Goal: Task Accomplishment & Management: Use online tool/utility

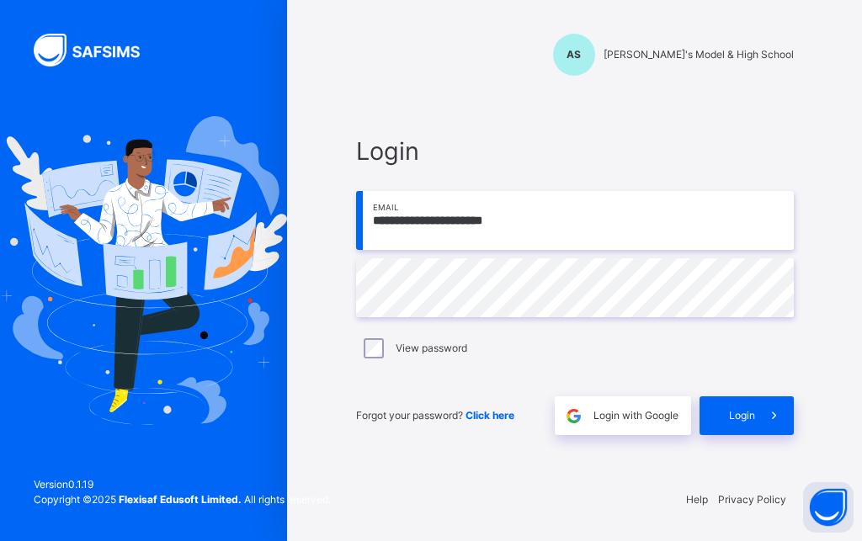
type input "**********"
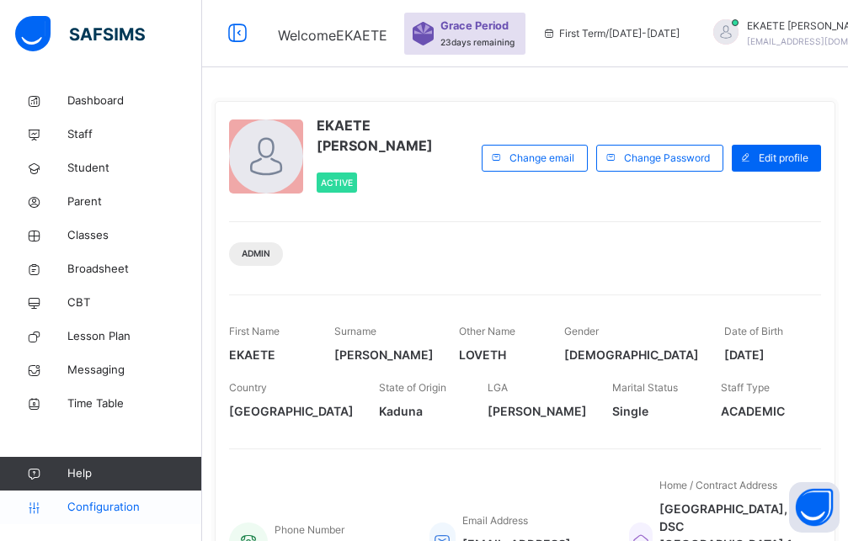
click at [92, 512] on span "Configuration" at bounding box center [134, 507] width 134 height 17
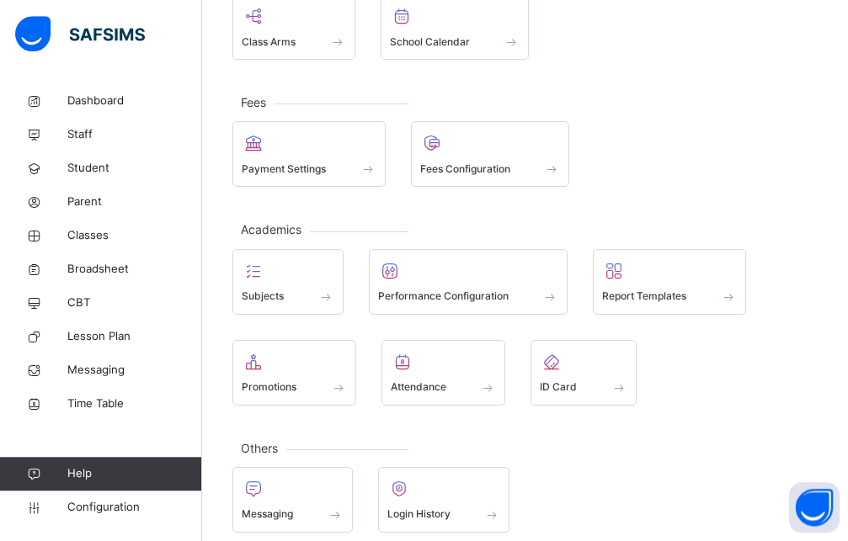
scroll to position [251, 0]
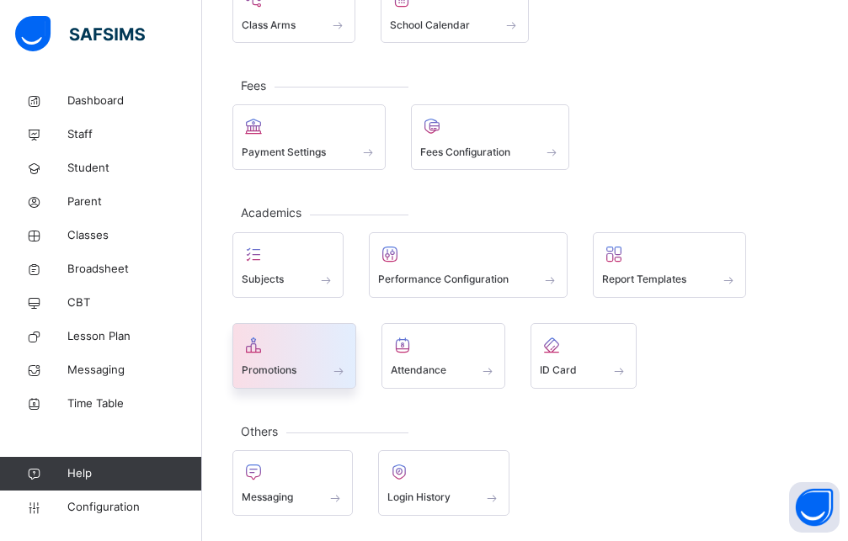
click at [292, 357] on div at bounding box center [294, 345] width 105 height 25
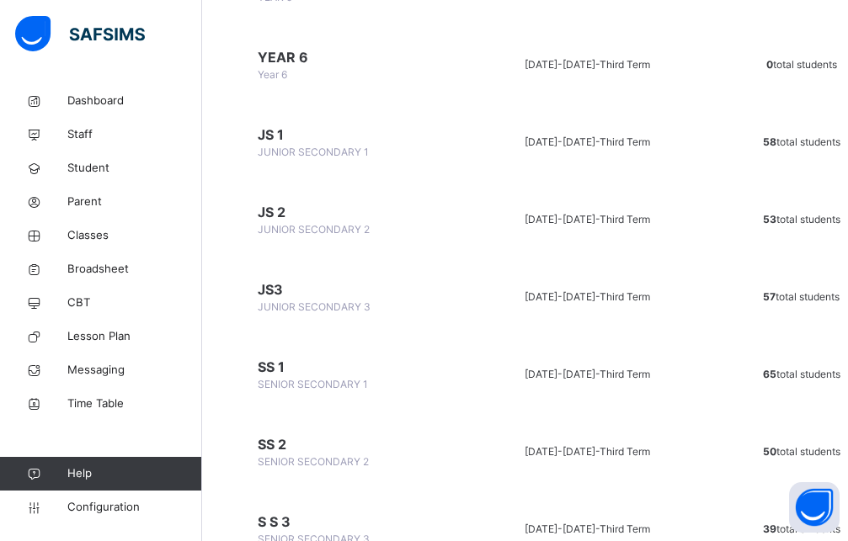
scroll to position [1198, 0]
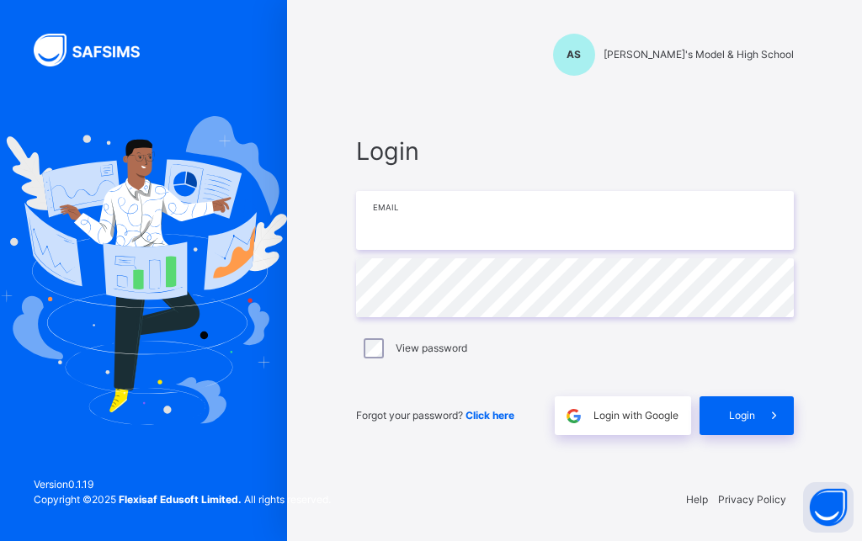
click at [410, 232] on input "email" at bounding box center [575, 220] width 438 height 59
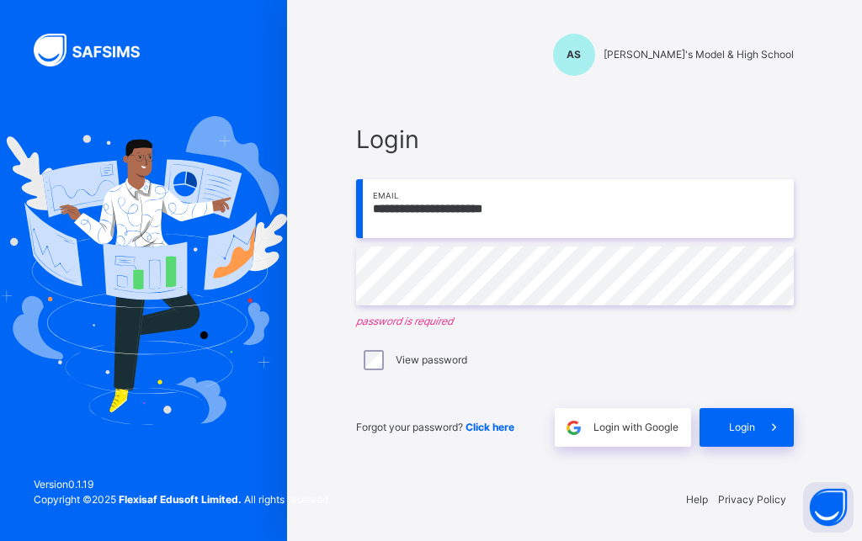
type input "**********"
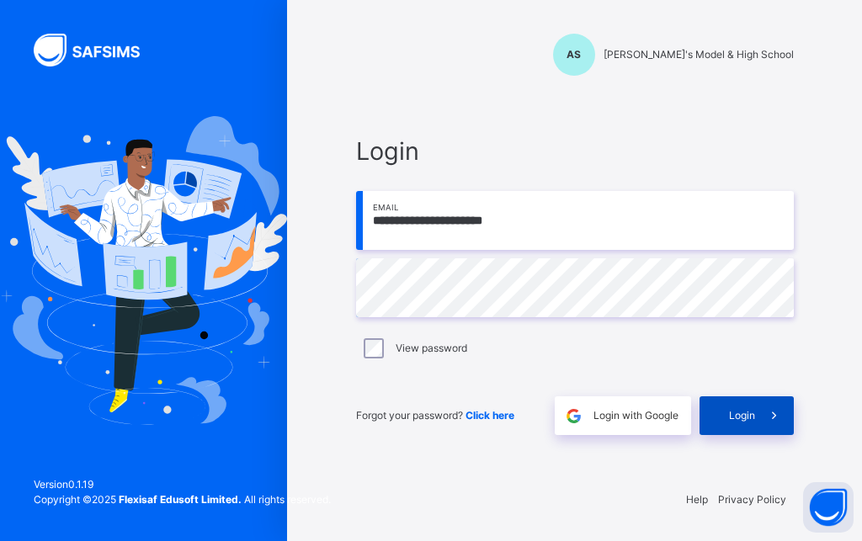
click at [748, 418] on span "Login" at bounding box center [742, 415] width 26 height 15
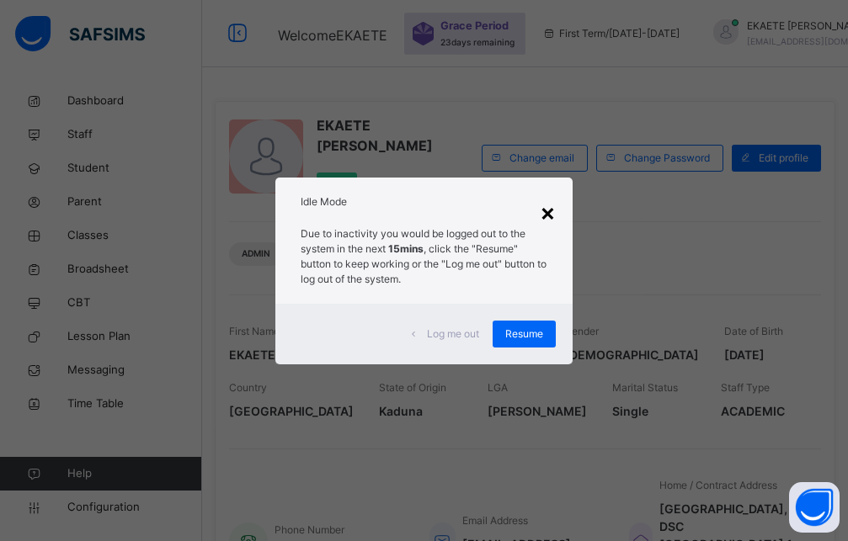
click at [556, 211] on div "×" at bounding box center [548, 211] width 16 height 35
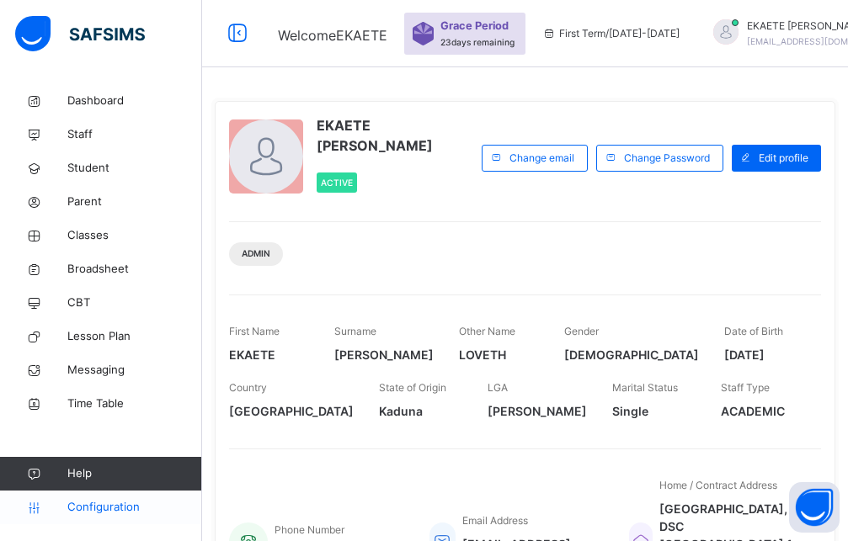
click at [97, 507] on span "Configuration" at bounding box center [134, 507] width 134 height 17
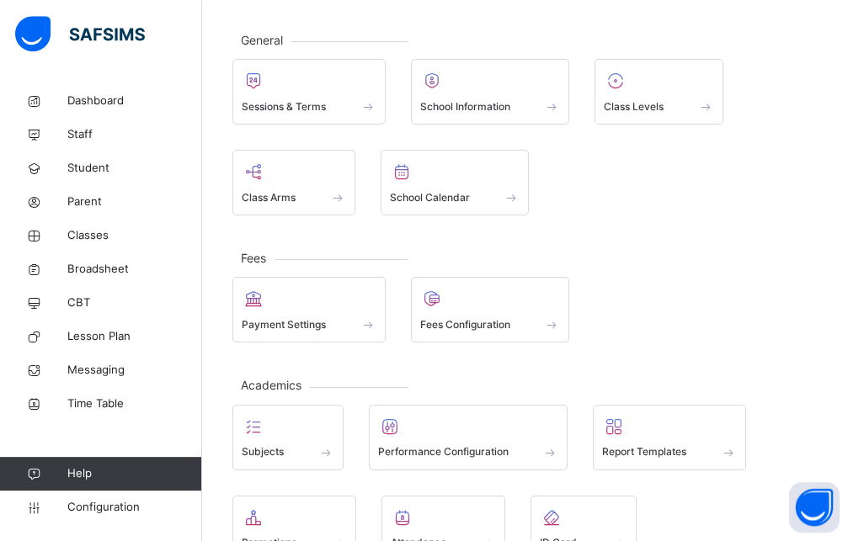
scroll to position [251, 0]
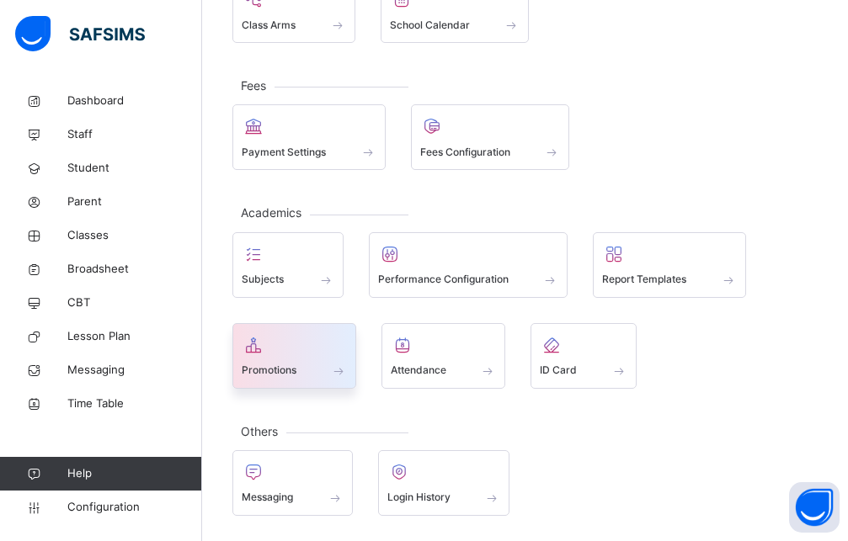
click at [354, 370] on div "Promotions" at bounding box center [294, 356] width 124 height 66
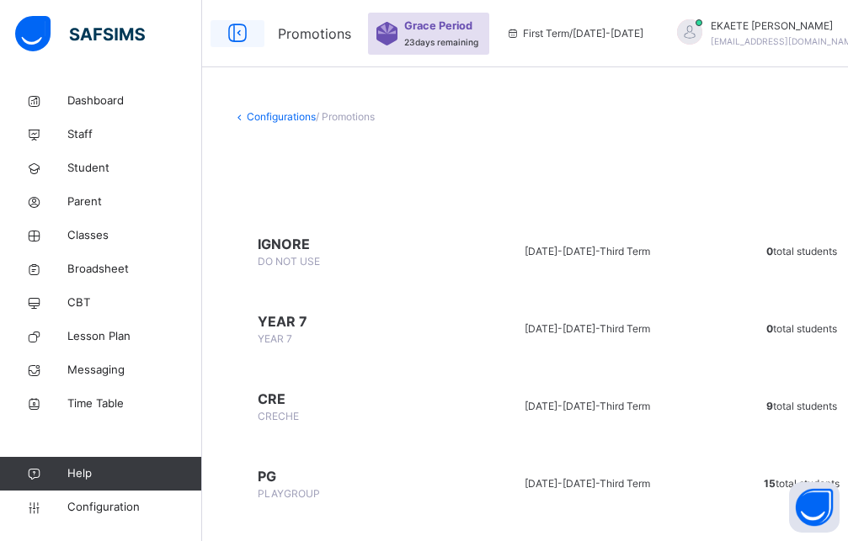
click at [242, 34] on icon at bounding box center [237, 34] width 29 height 30
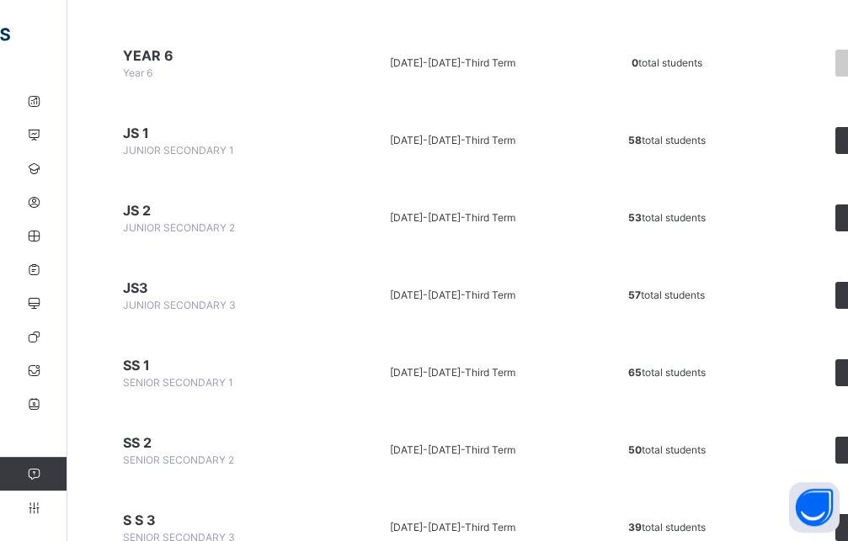
scroll to position [1198, 0]
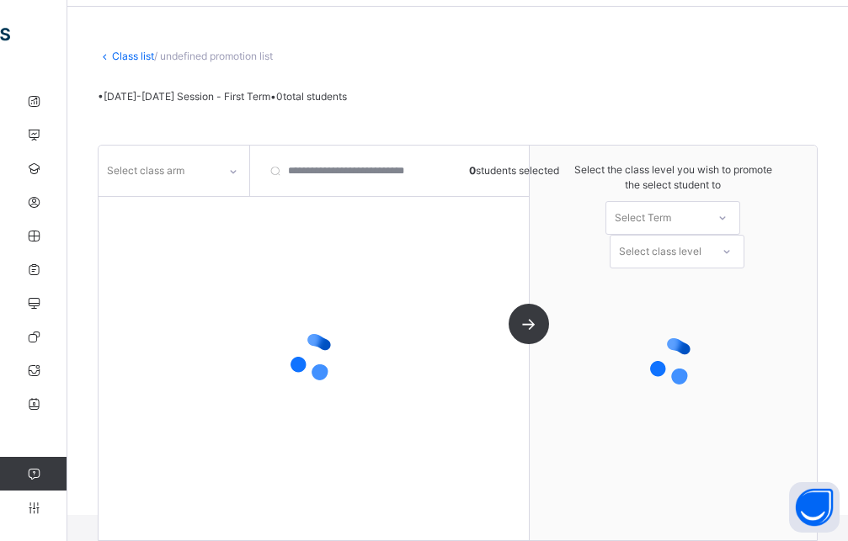
scroll to position [61, 0]
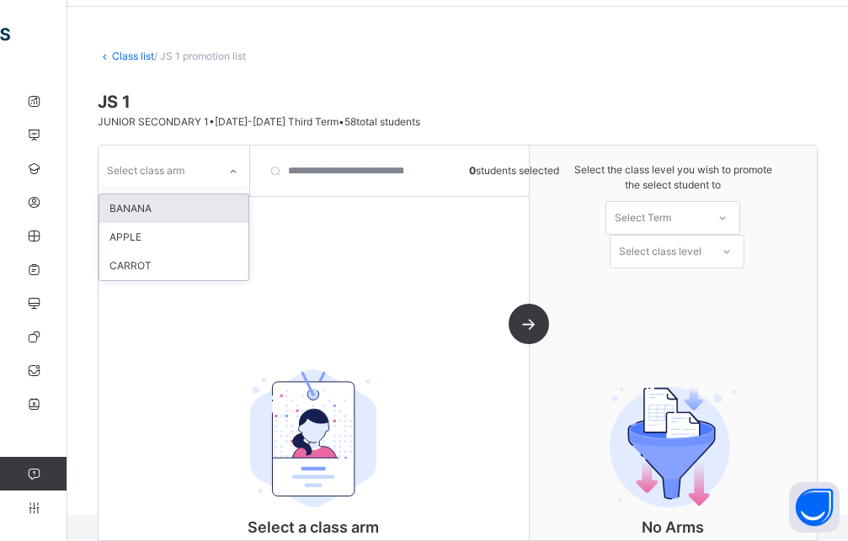
click at [233, 170] on icon at bounding box center [233, 171] width 10 height 17
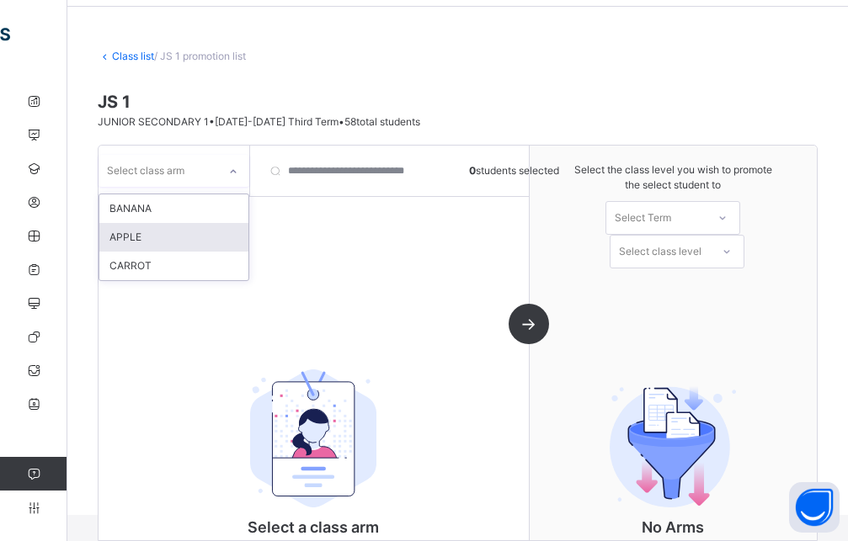
click at [184, 248] on div "APPLE" at bounding box center [173, 237] width 149 height 29
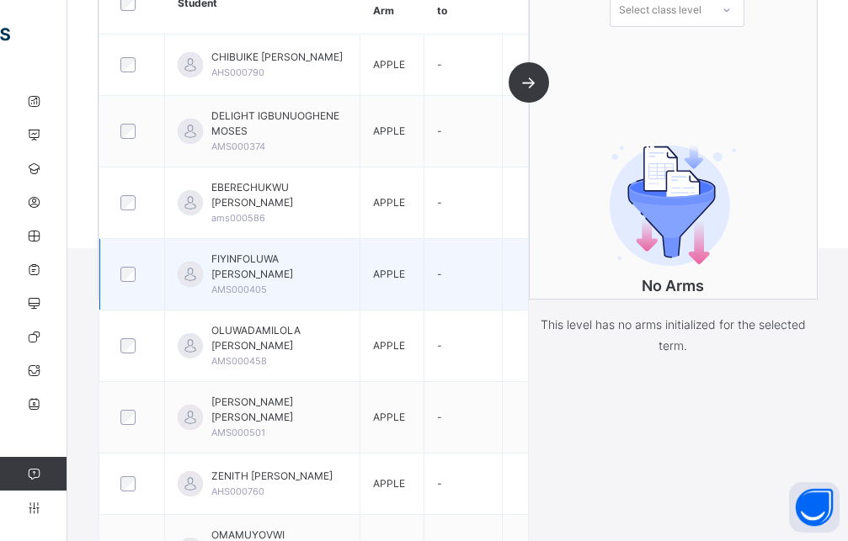
scroll to position [280, 0]
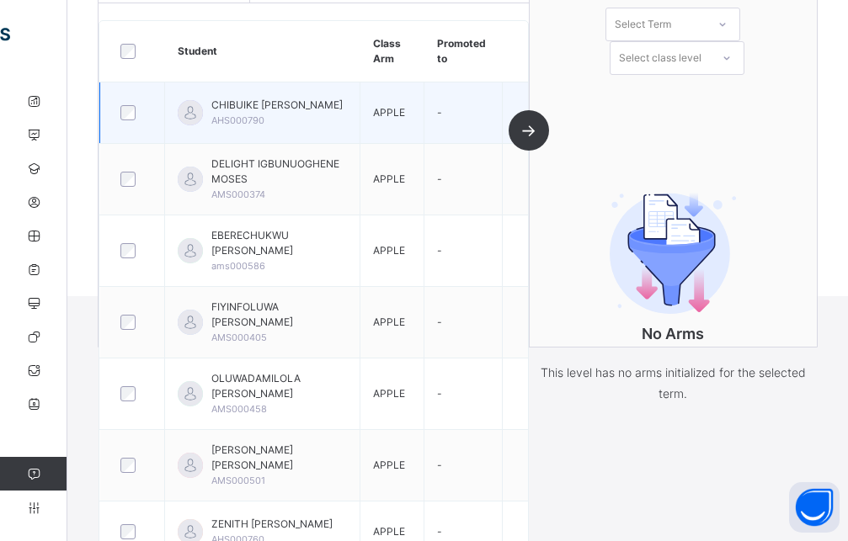
click at [126, 126] on div at bounding box center [132, 112] width 39 height 35
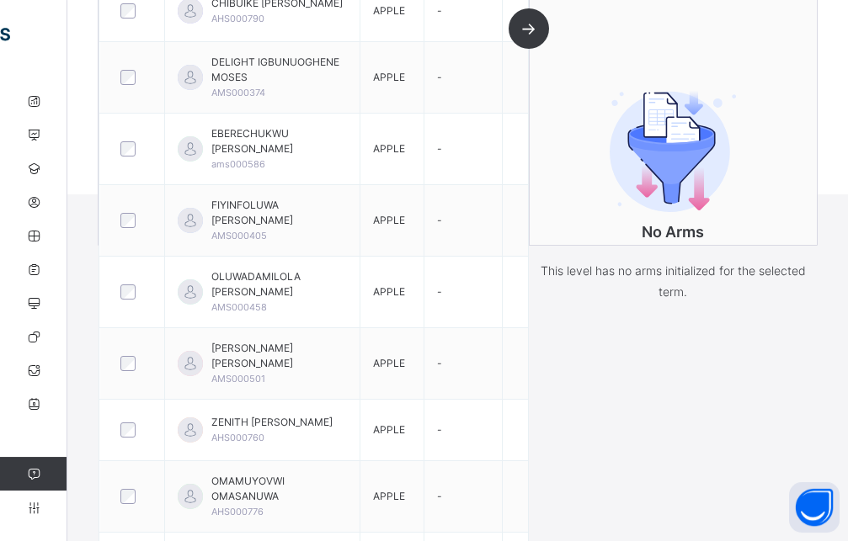
scroll to position [108, 0]
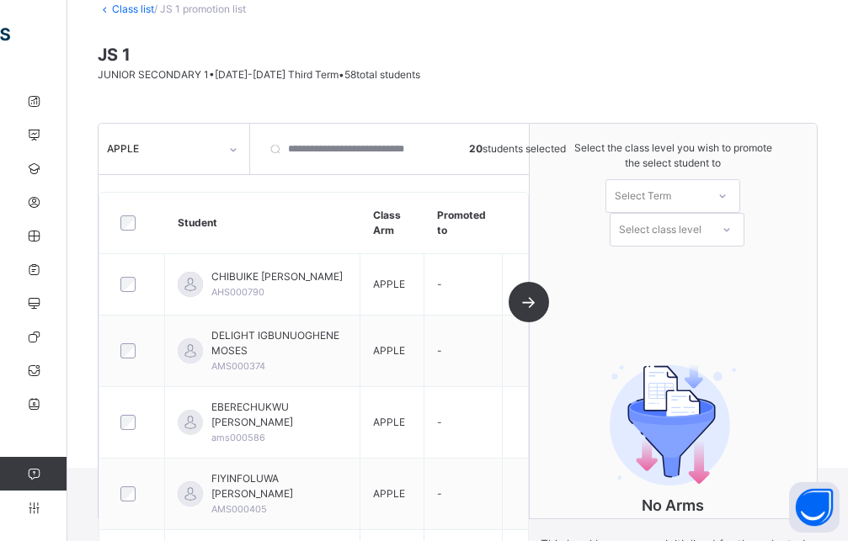
click at [671, 203] on div "Select Term" at bounding box center [643, 196] width 56 height 34
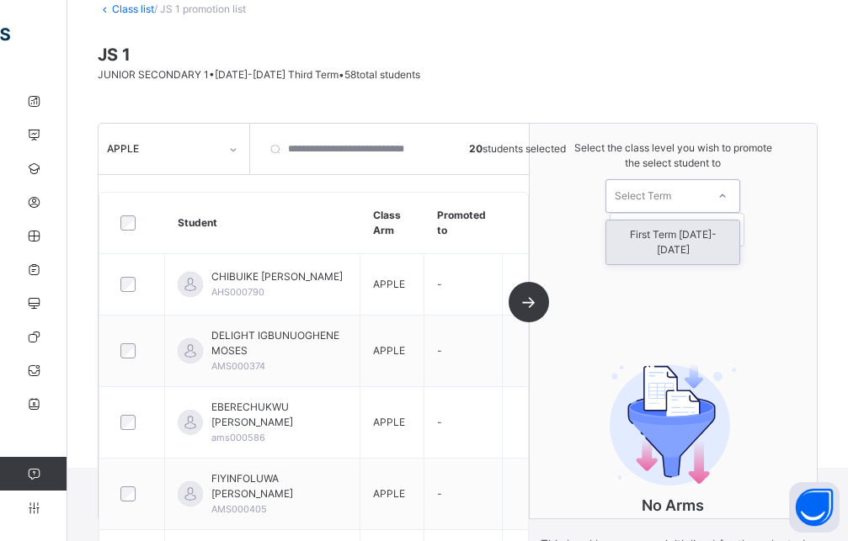
click at [684, 232] on div "First Term [DATE]-[DATE]" at bounding box center [672, 243] width 133 height 44
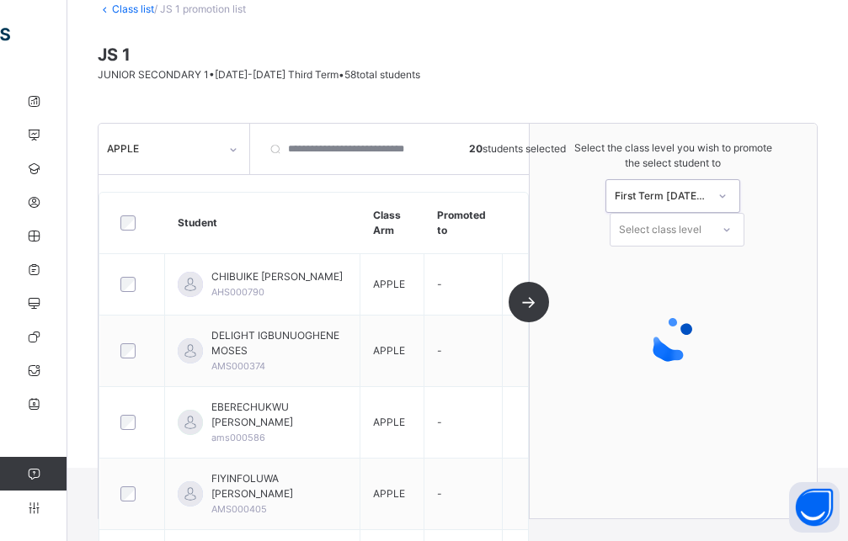
click at [684, 234] on div "Select class level" at bounding box center [660, 230] width 83 height 34
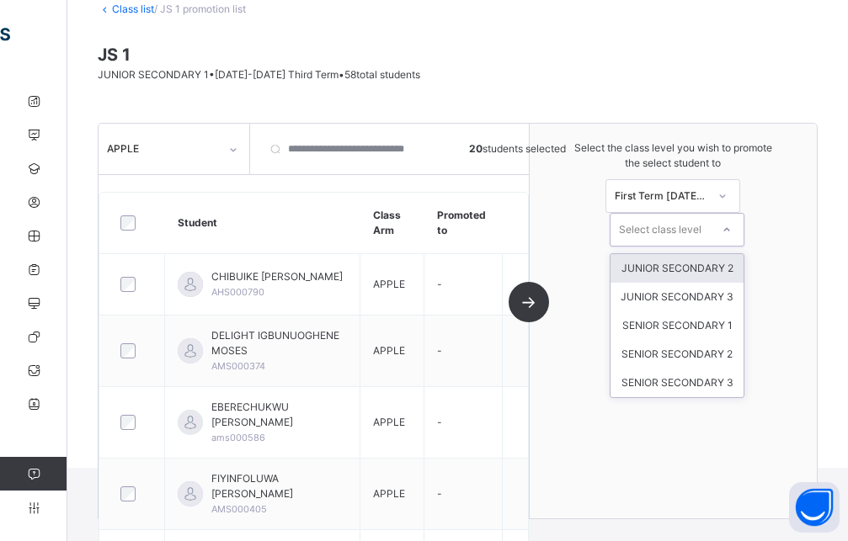
click at [695, 269] on div "JUNIOR SECONDARY 2" at bounding box center [676, 268] width 133 height 29
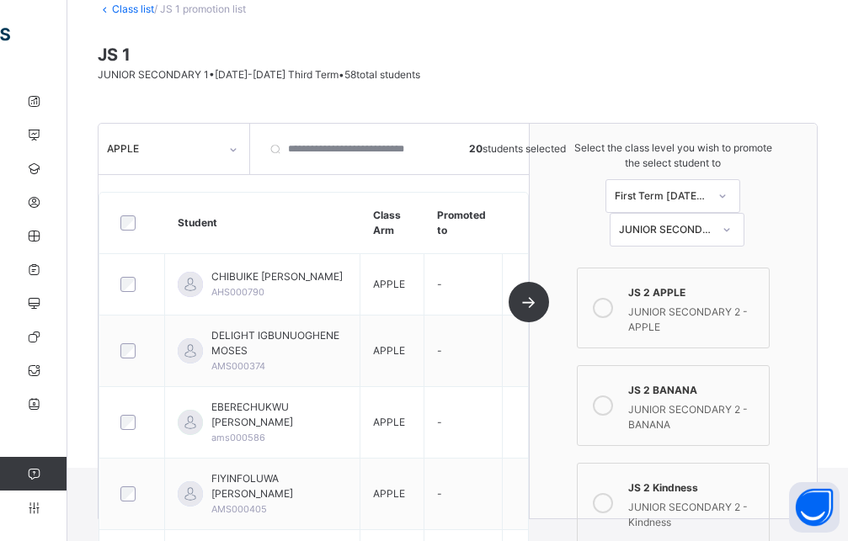
click at [613, 304] on icon at bounding box center [603, 308] width 20 height 20
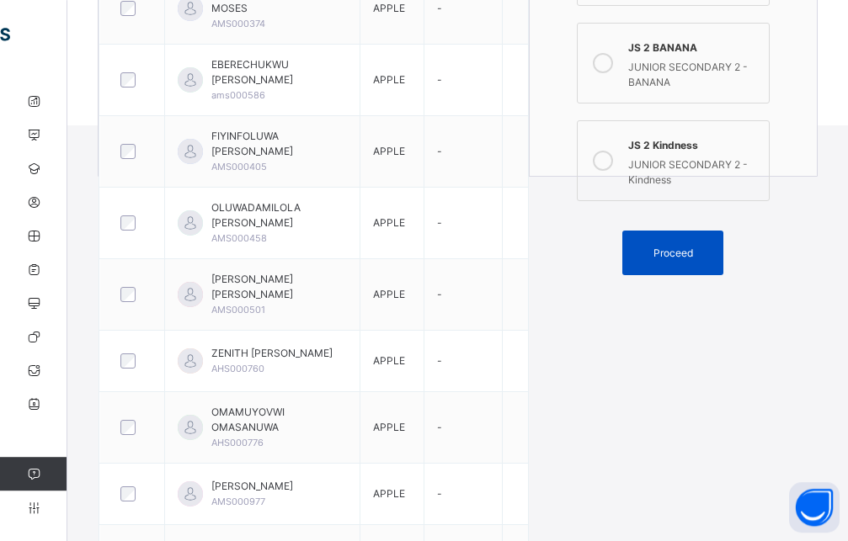
scroll to position [451, 0]
click at [671, 249] on span "Proceed" at bounding box center [673, 252] width 40 height 15
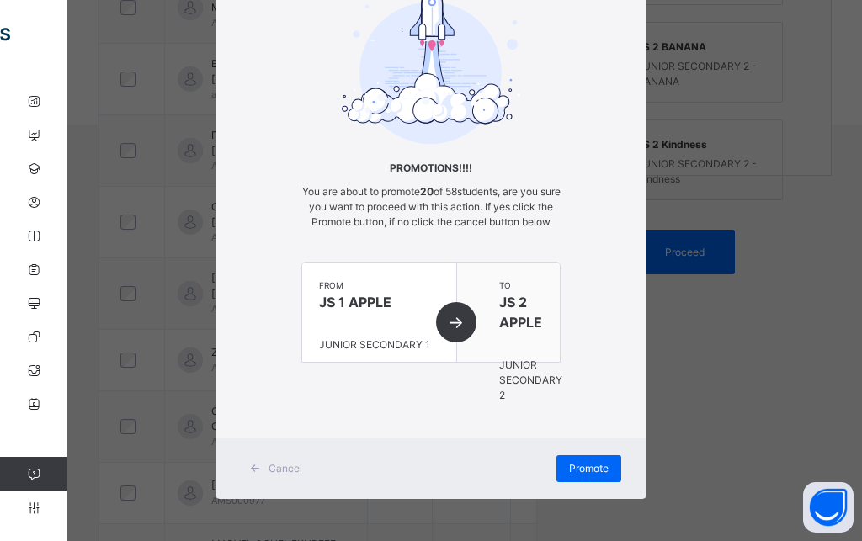
scroll to position [116, 0]
click at [576, 464] on span "Promote" at bounding box center [589, 468] width 40 height 15
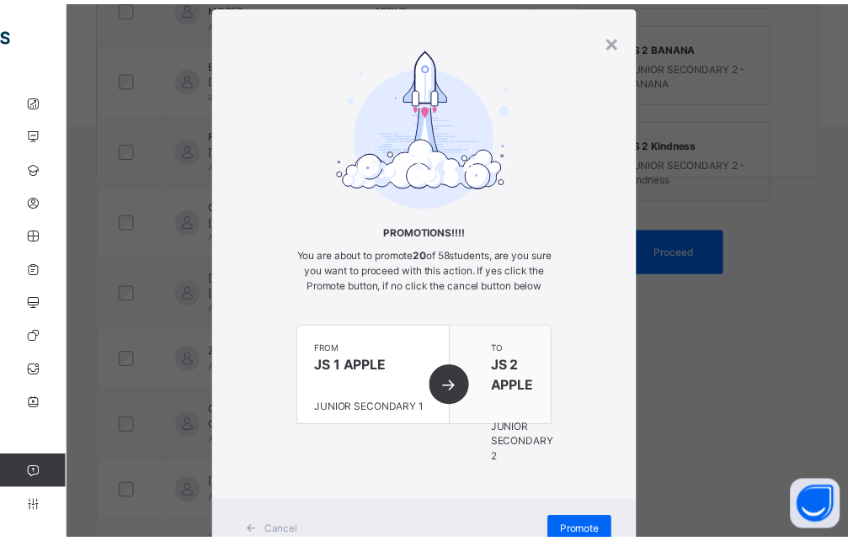
scroll to position [184, 0]
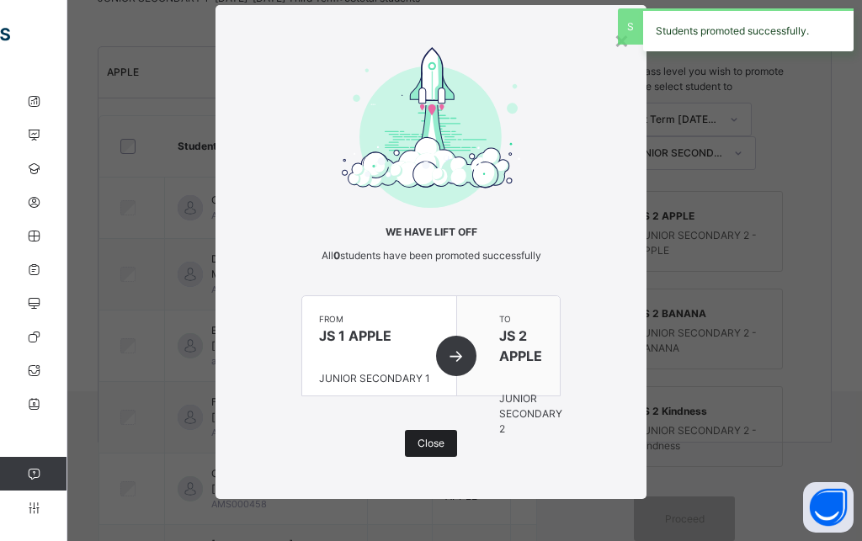
click at [434, 445] on span "Close" at bounding box center [431, 443] width 27 height 15
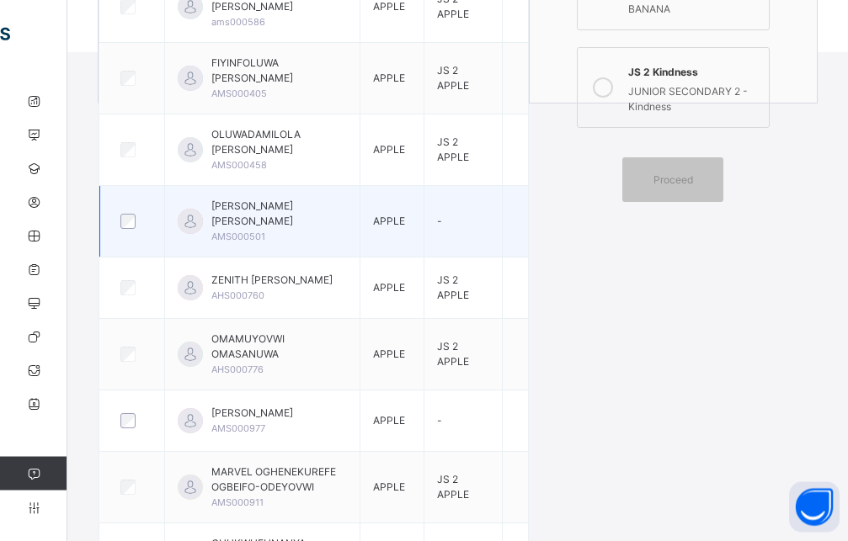
scroll to position [528, 0]
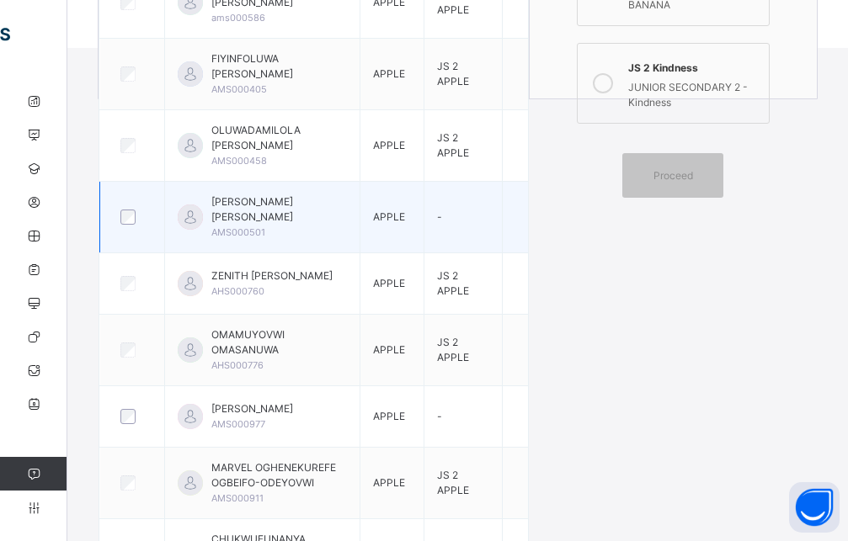
click at [136, 225] on div at bounding box center [132, 217] width 30 height 15
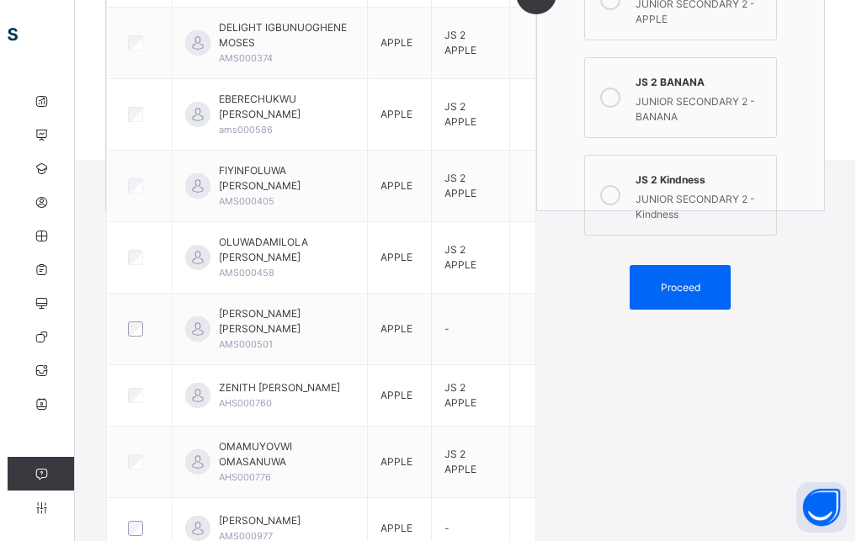
scroll to position [365, 0]
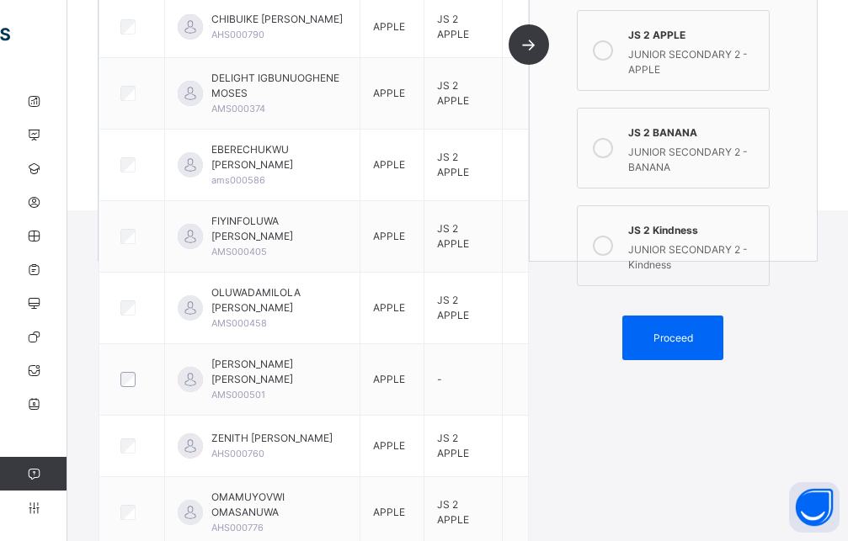
click at [610, 151] on icon at bounding box center [603, 148] width 20 height 20
click at [683, 354] on div "Proceed" at bounding box center [672, 338] width 101 height 45
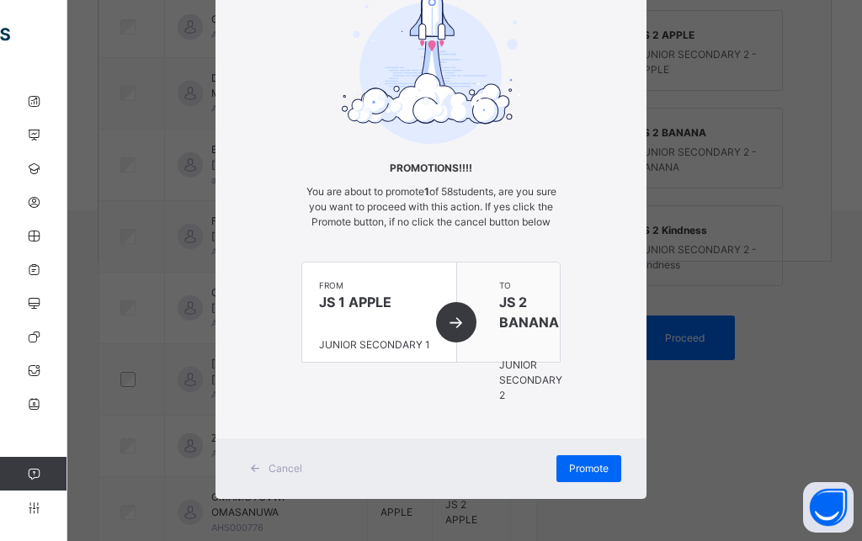
scroll to position [116, 0]
click at [569, 466] on span "Promote" at bounding box center [589, 468] width 40 height 15
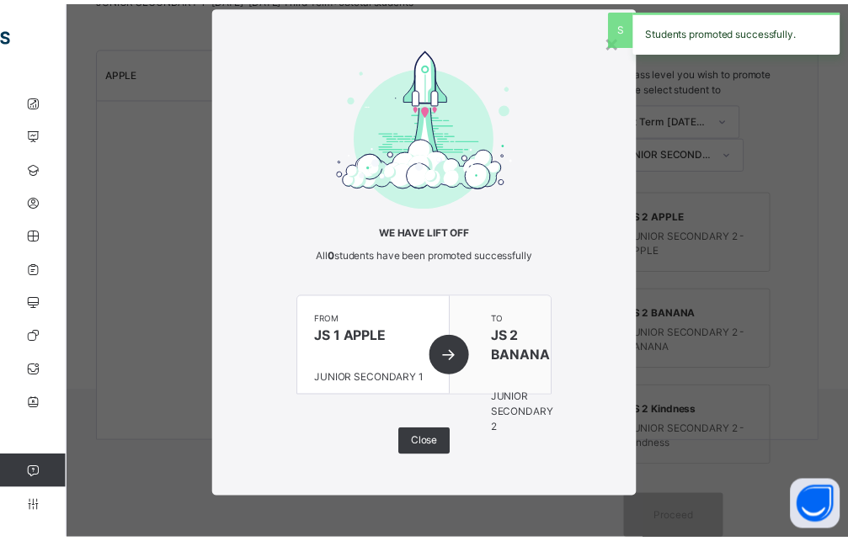
scroll to position [37, 0]
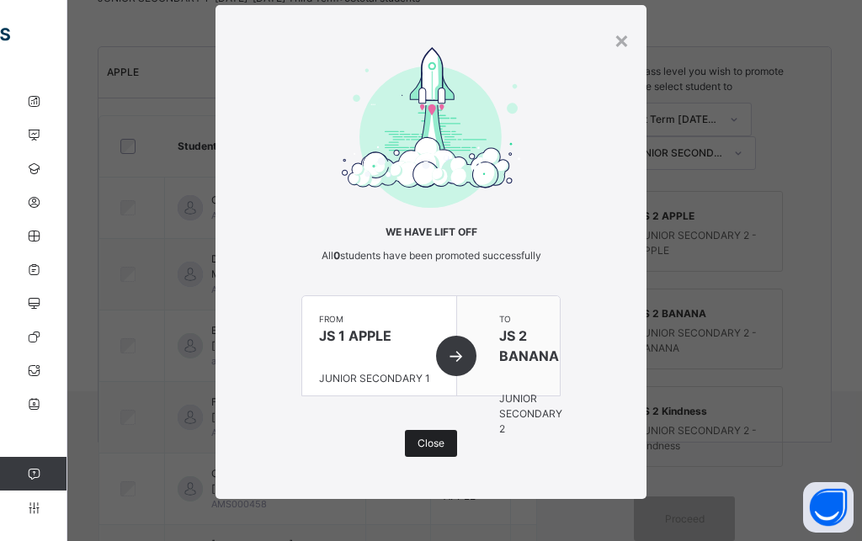
click at [409, 448] on div "Close" at bounding box center [431, 443] width 52 height 27
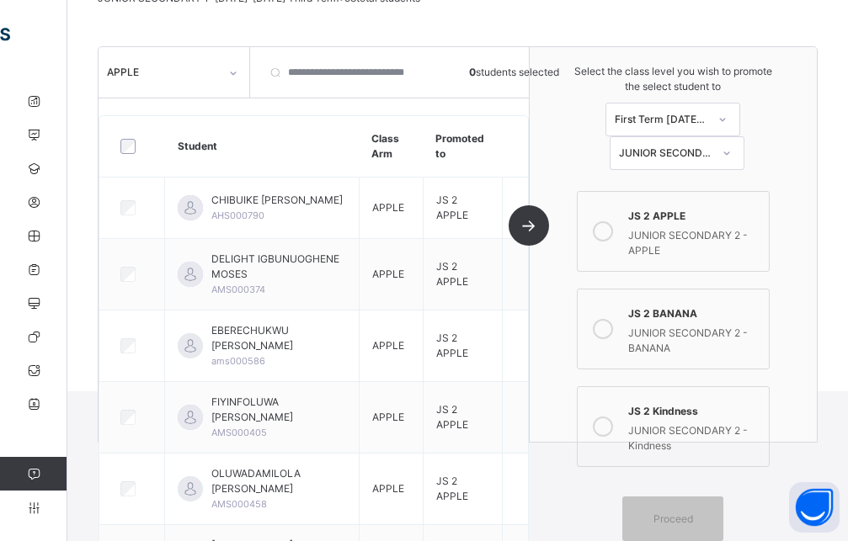
click at [156, 81] on div "APPLE" at bounding box center [158, 73] width 119 height 26
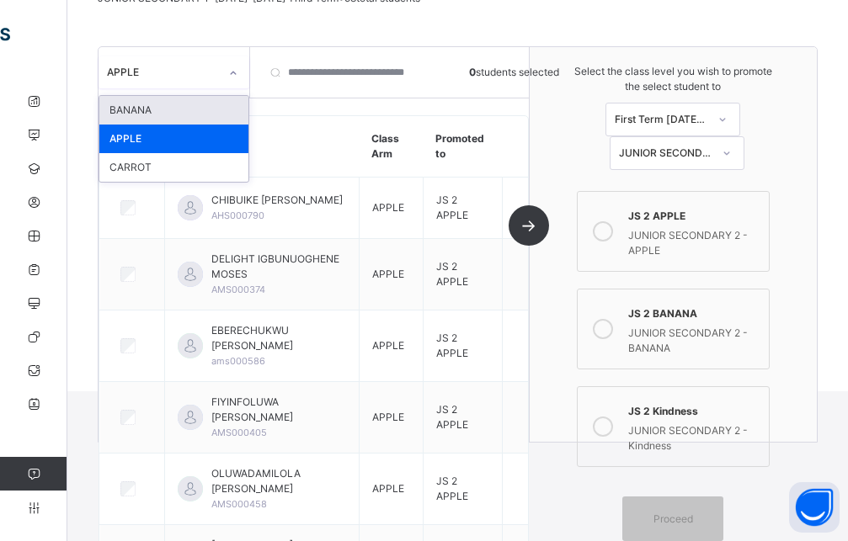
click at [168, 112] on div "BANANA" at bounding box center [173, 110] width 149 height 29
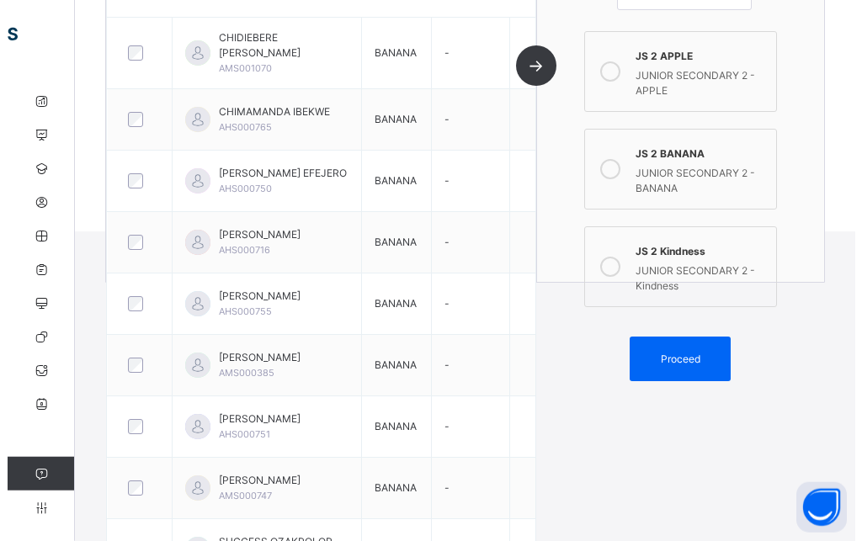
scroll to position [253, 0]
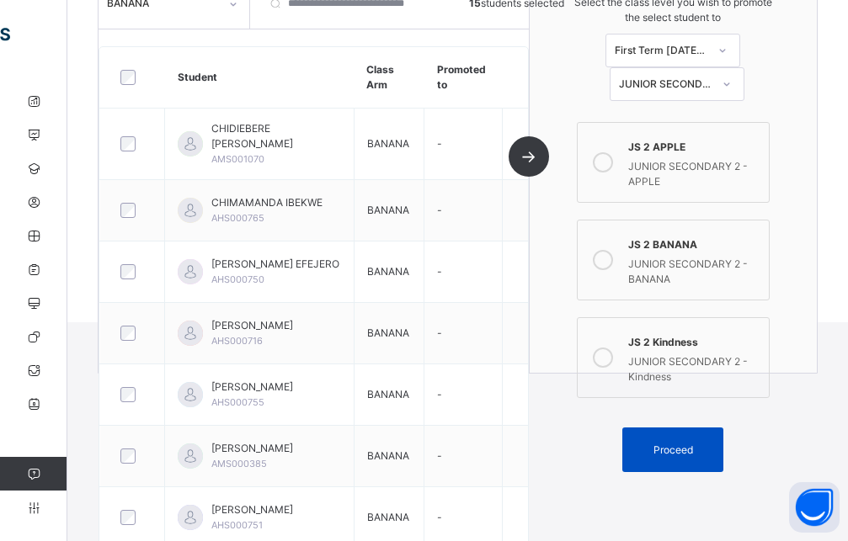
click at [711, 445] on span "Proceed" at bounding box center [673, 450] width 76 height 15
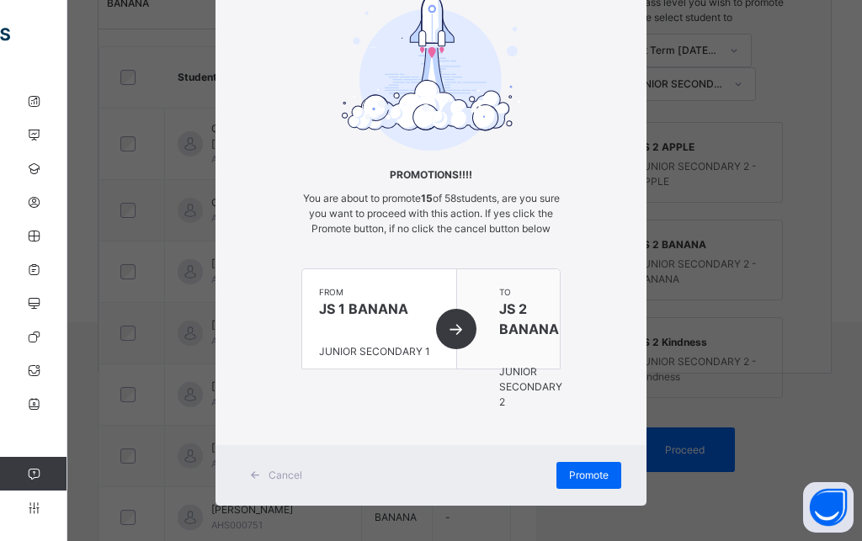
scroll to position [116, 0]
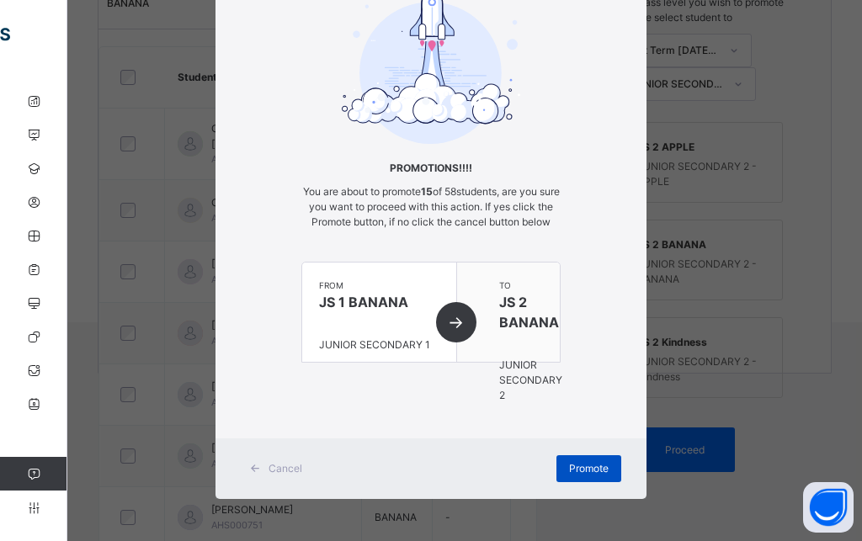
click at [582, 463] on span "Promote" at bounding box center [589, 468] width 40 height 15
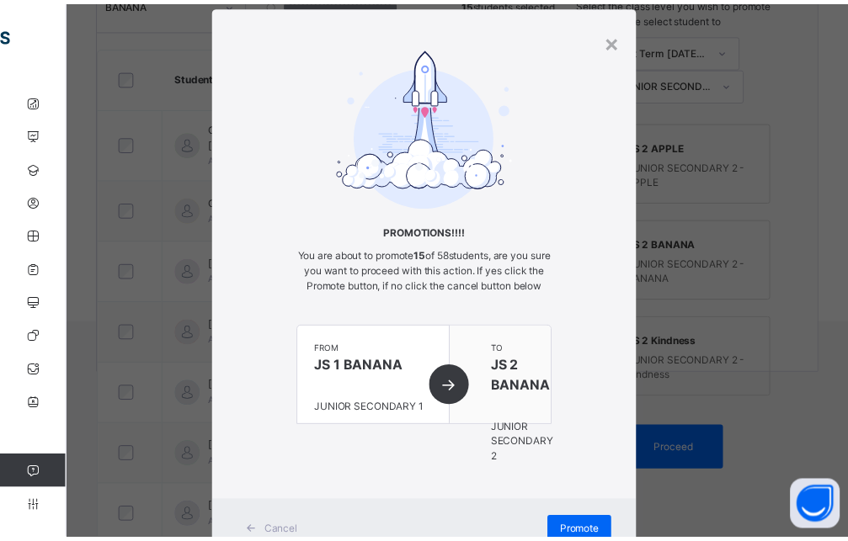
scroll to position [184, 0]
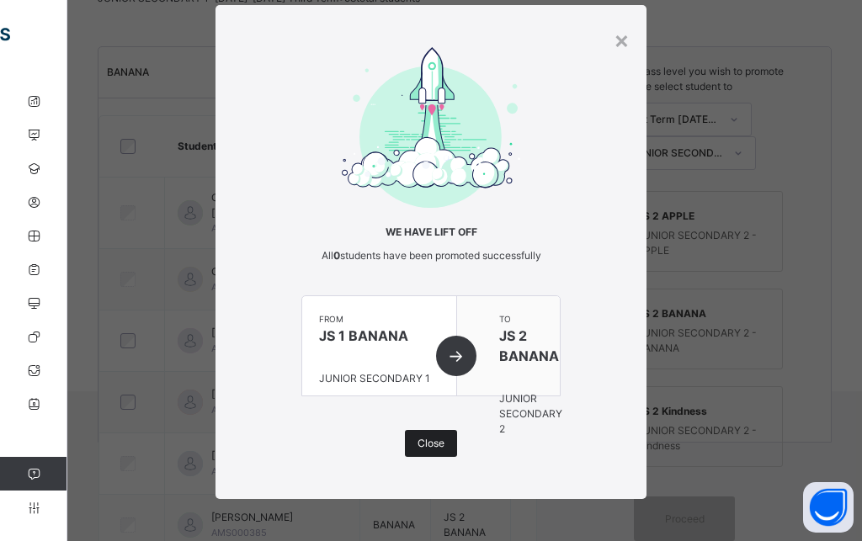
click at [429, 445] on span "Close" at bounding box center [431, 443] width 27 height 15
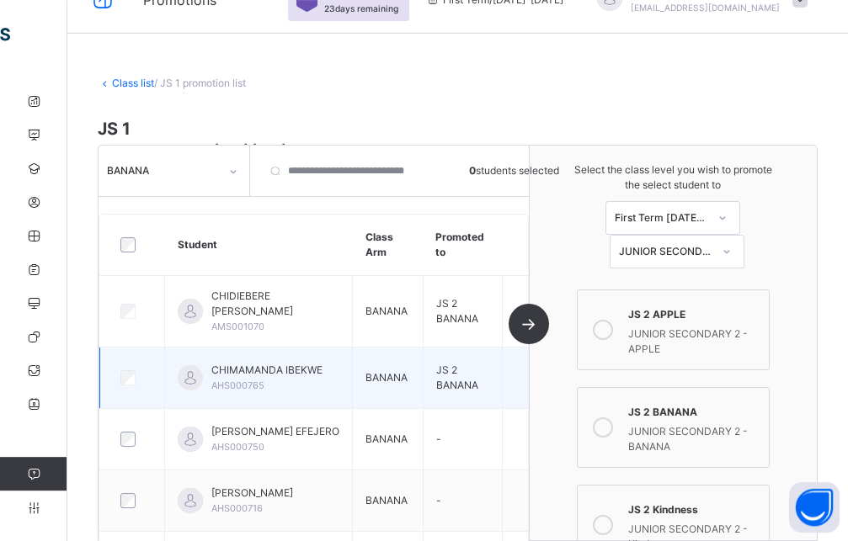
scroll to position [0, 0]
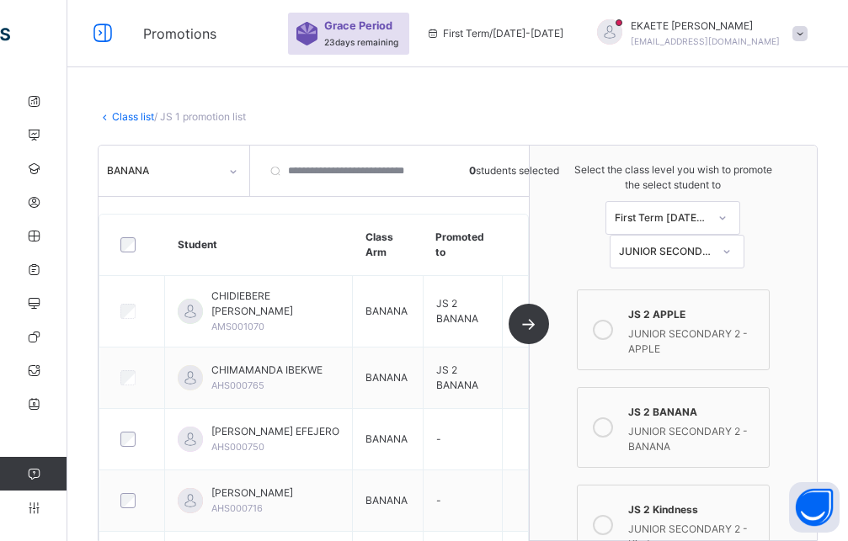
click at [213, 172] on div "BANANA" at bounding box center [163, 170] width 112 height 15
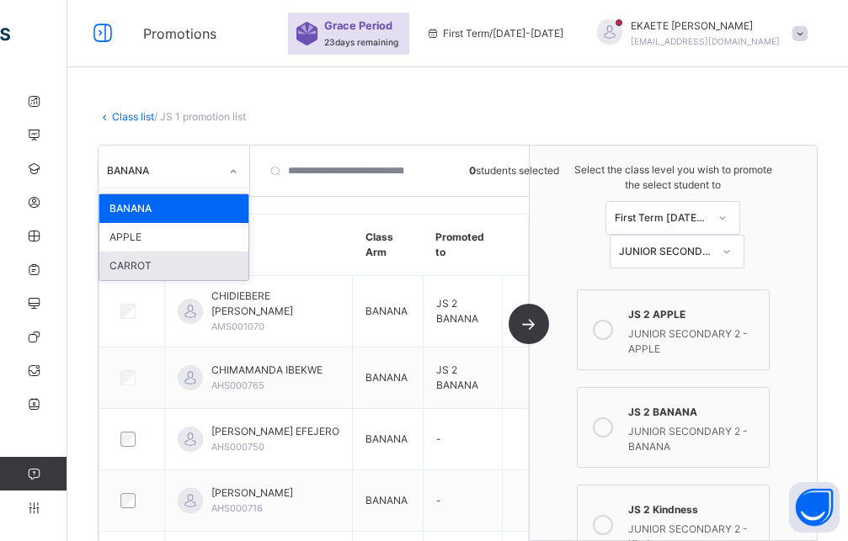
click at [169, 268] on div "CARROT" at bounding box center [173, 266] width 149 height 29
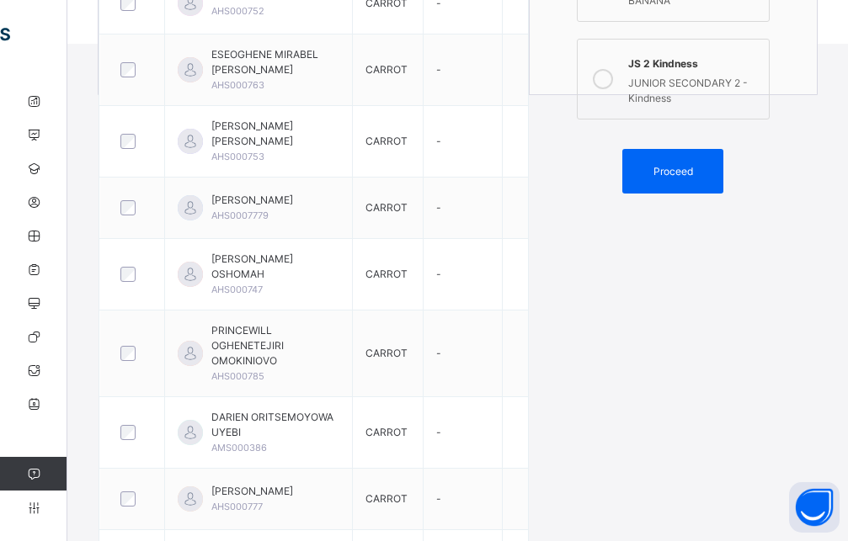
scroll to position [529, 0]
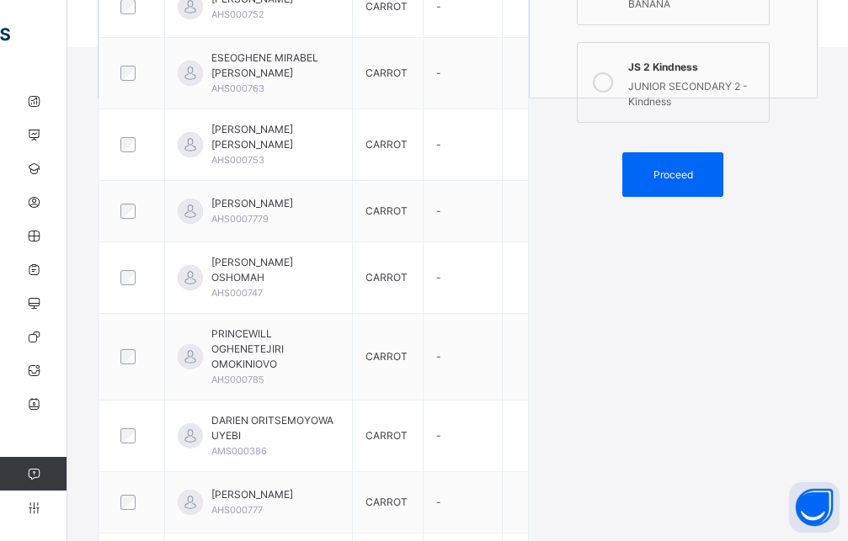
click at [610, 78] on icon at bounding box center [603, 82] width 20 height 20
click at [677, 178] on span "Proceed" at bounding box center [673, 175] width 40 height 15
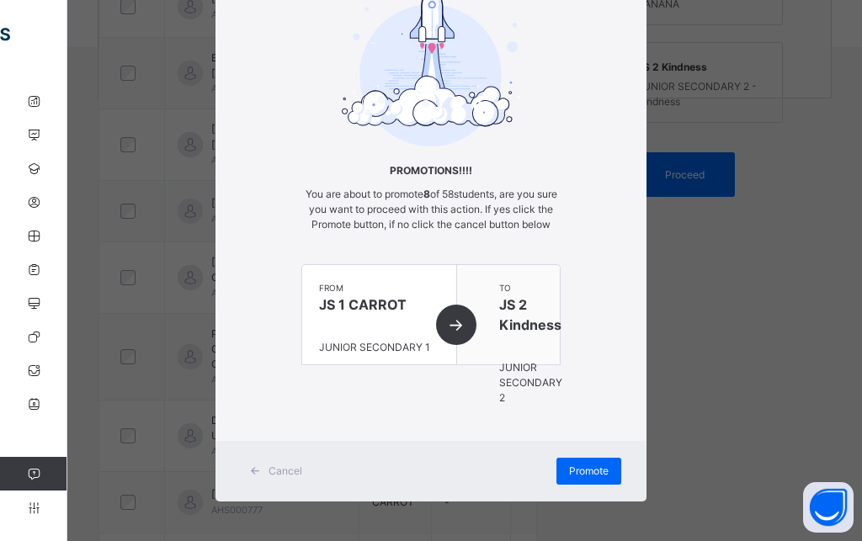
scroll to position [116, 0]
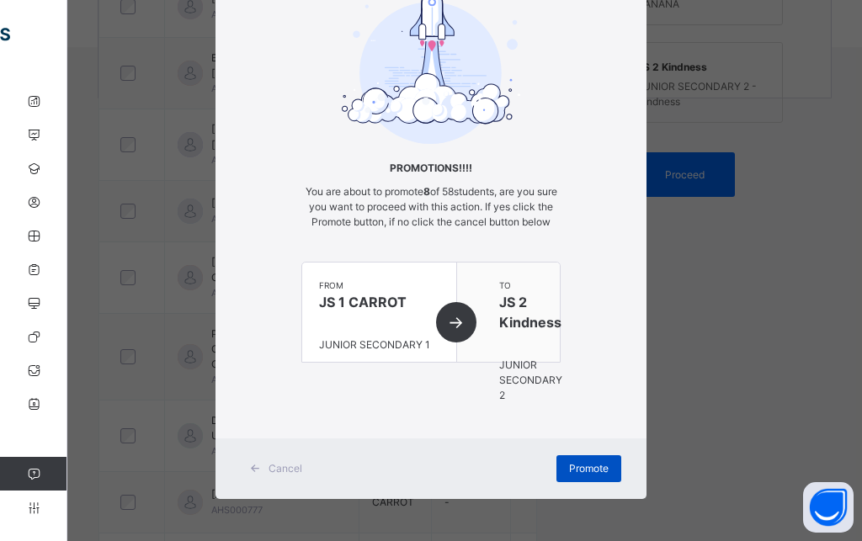
click at [569, 467] on span "Promote" at bounding box center [589, 468] width 40 height 15
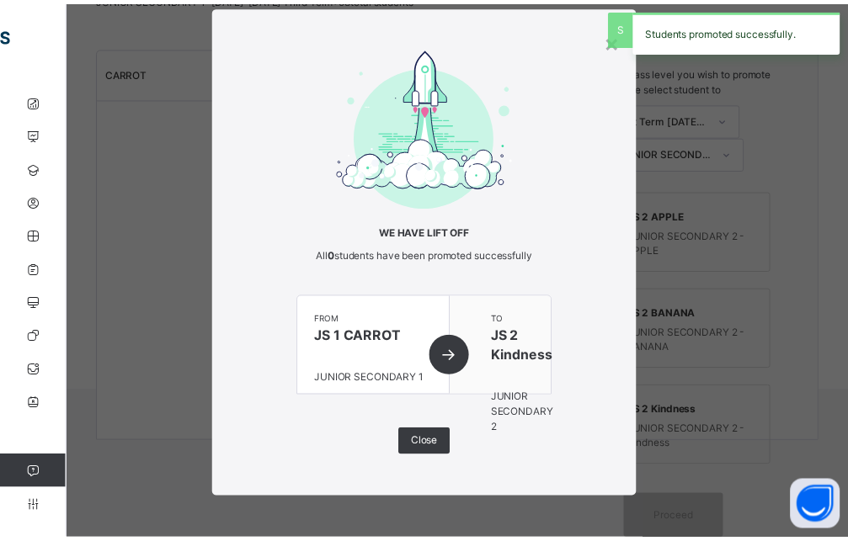
scroll to position [37, 0]
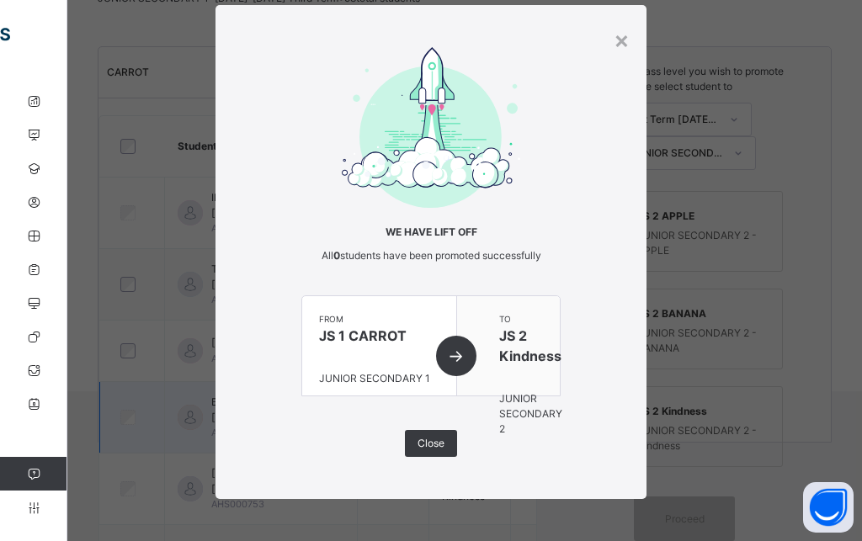
click at [433, 445] on span "Close" at bounding box center [431, 443] width 27 height 15
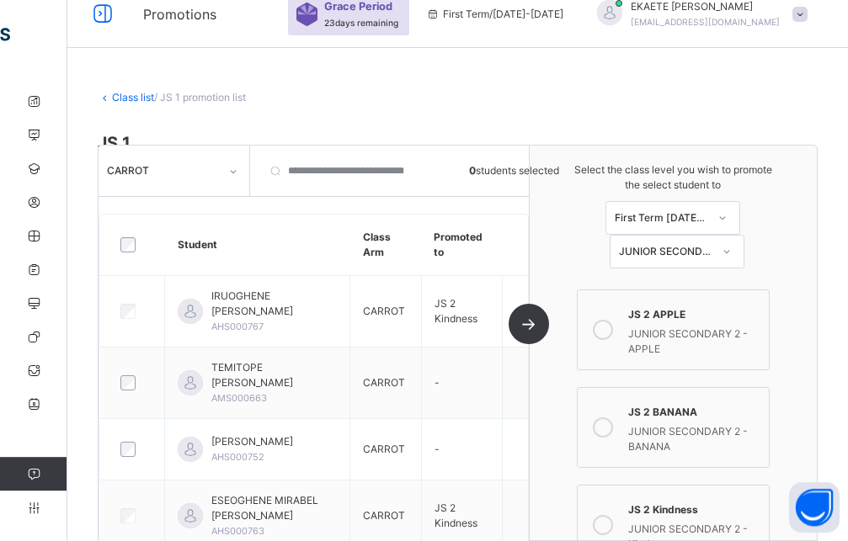
scroll to position [13, 0]
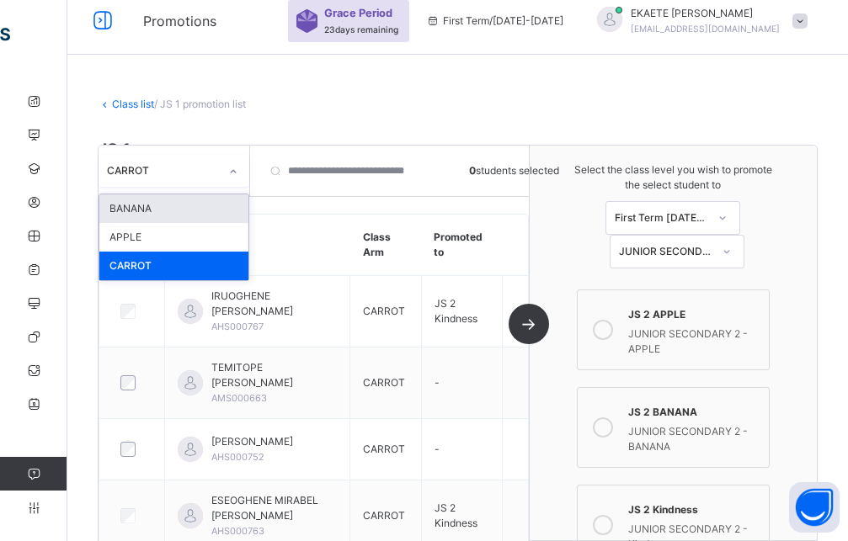
click at [198, 175] on div "CARROT" at bounding box center [163, 170] width 112 height 15
click at [159, 209] on div "BANANA" at bounding box center [173, 208] width 149 height 29
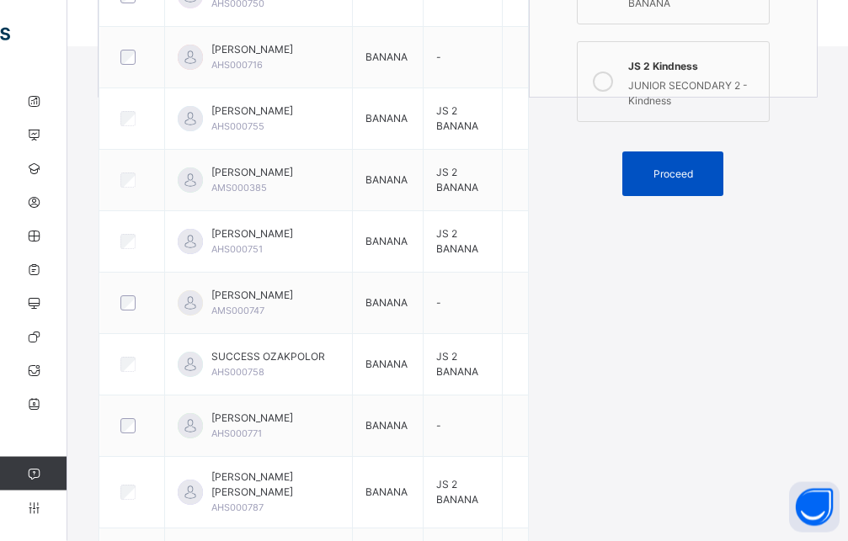
scroll to position [528, 0]
click at [685, 169] on span "Proceed" at bounding box center [673, 175] width 40 height 15
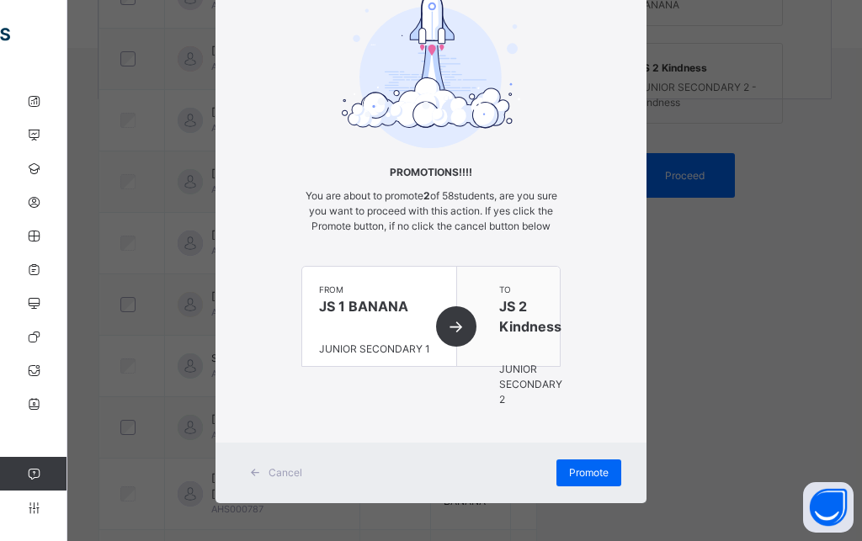
scroll to position [116, 0]
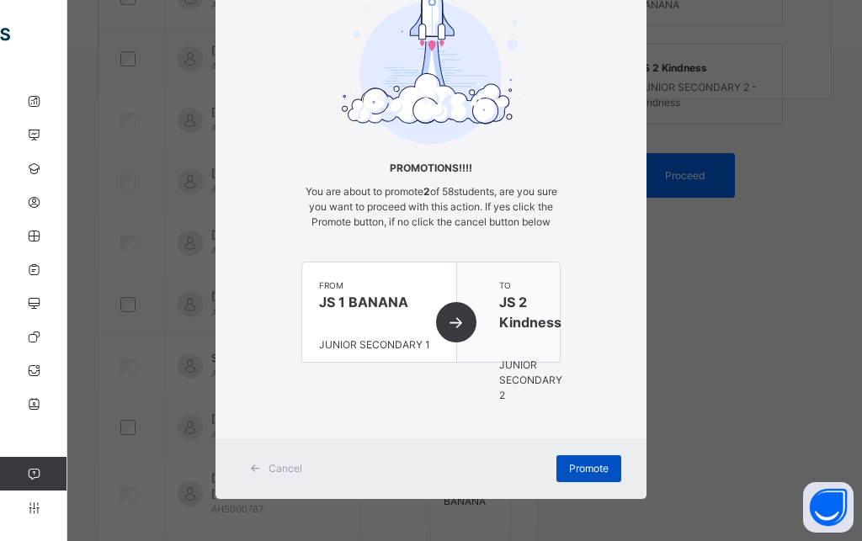
click at [580, 469] on span "Promote" at bounding box center [589, 468] width 40 height 15
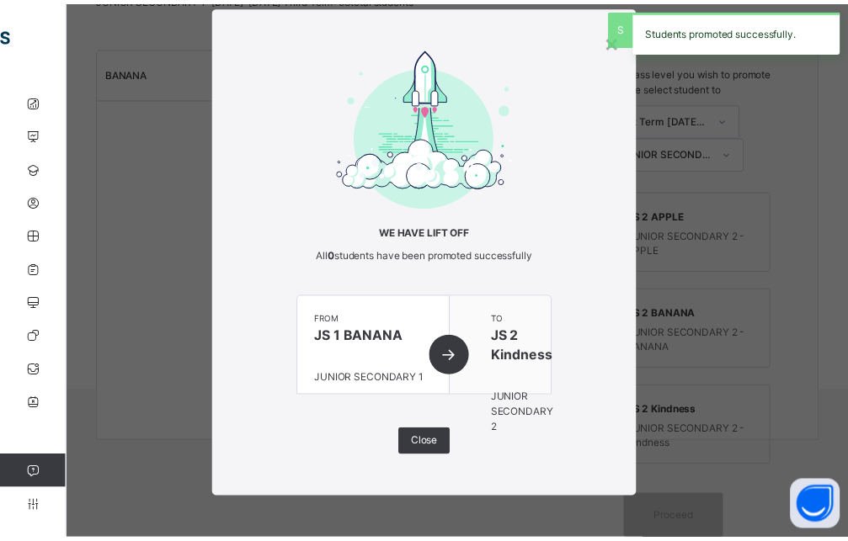
scroll to position [37, 0]
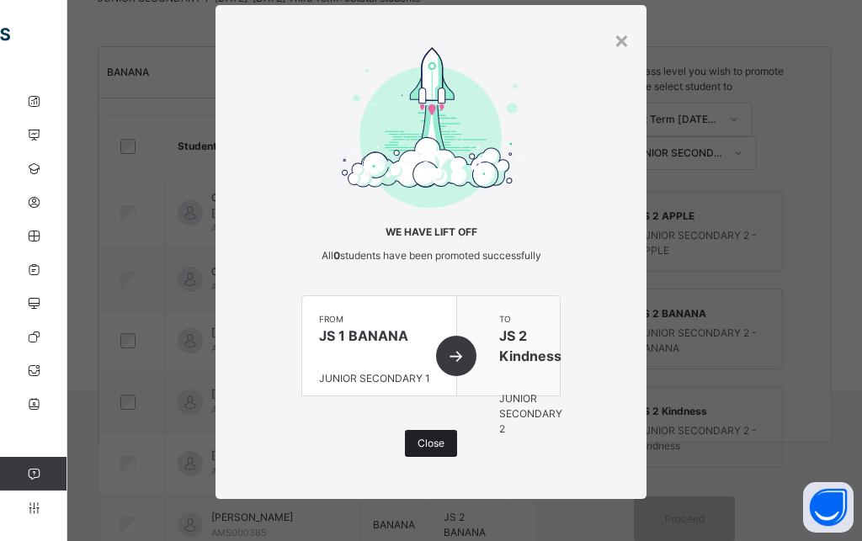
click at [418, 450] on span "Close" at bounding box center [431, 443] width 27 height 15
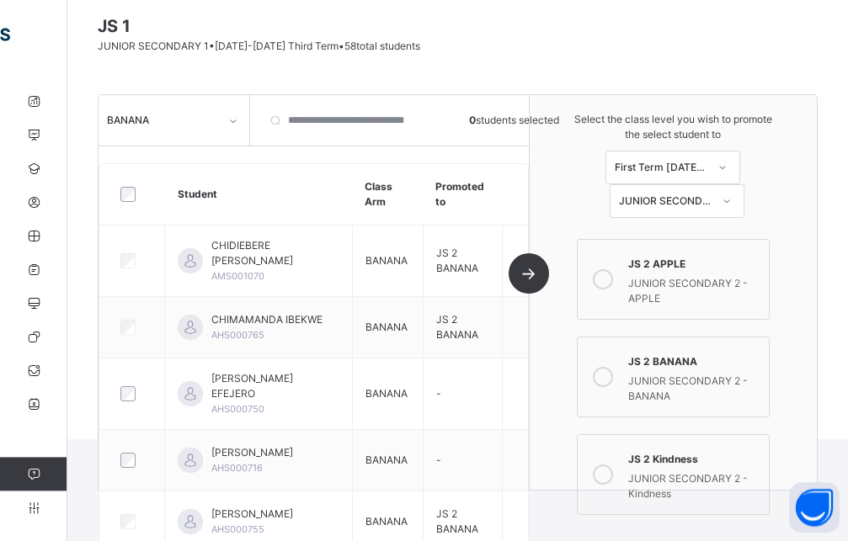
scroll to position [0, 0]
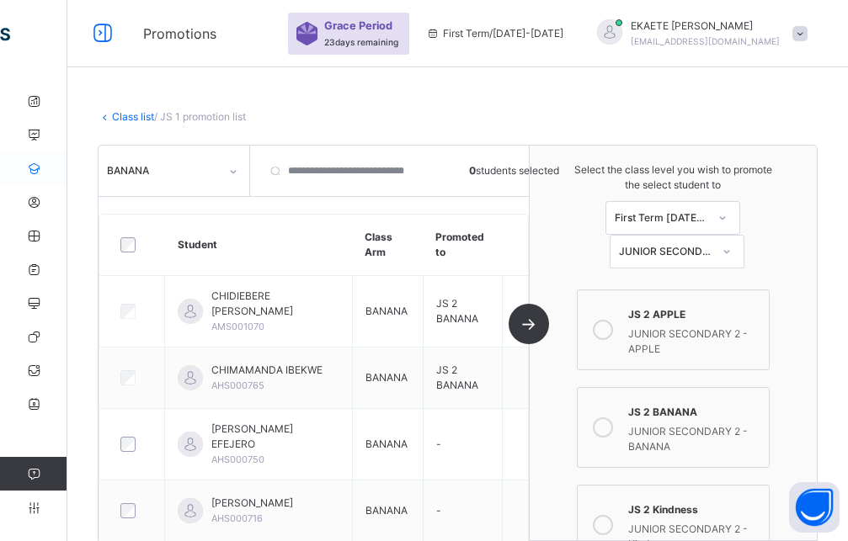
click at [43, 163] on icon at bounding box center [33, 168] width 67 height 13
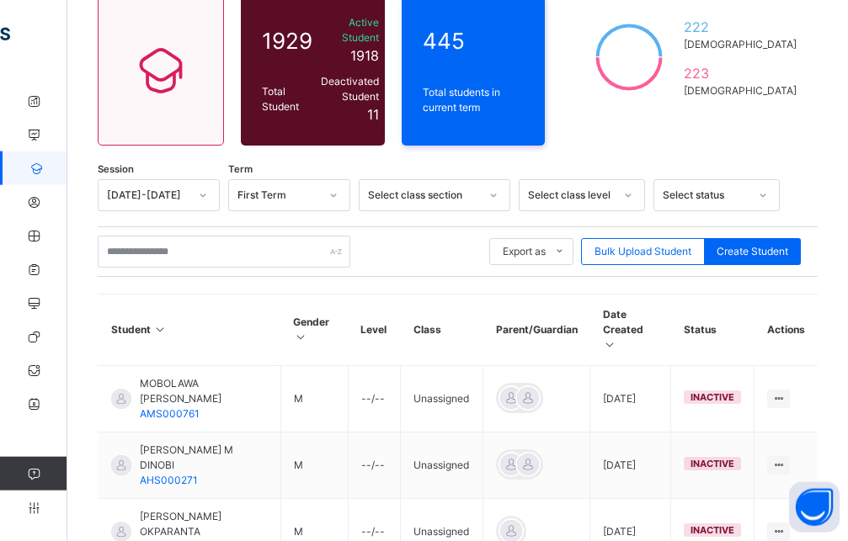
scroll to position [172, 0]
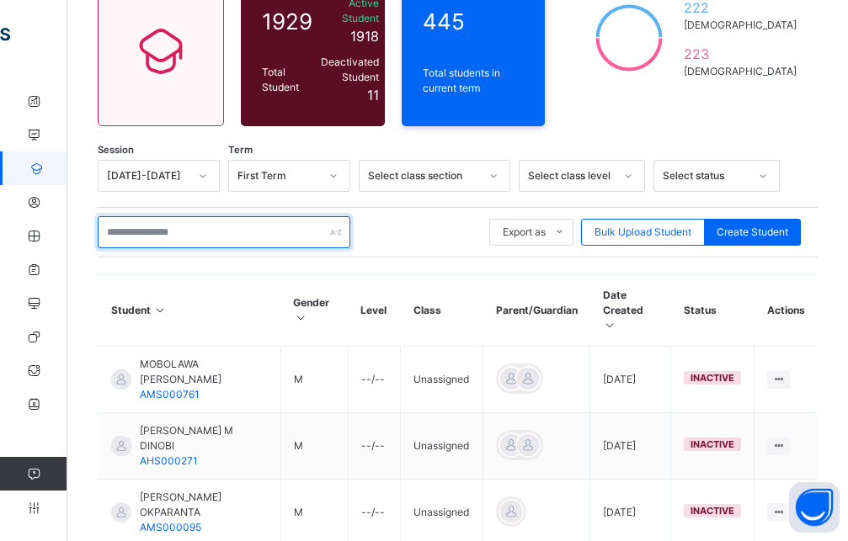
click at [168, 218] on input "text" at bounding box center [224, 232] width 253 height 32
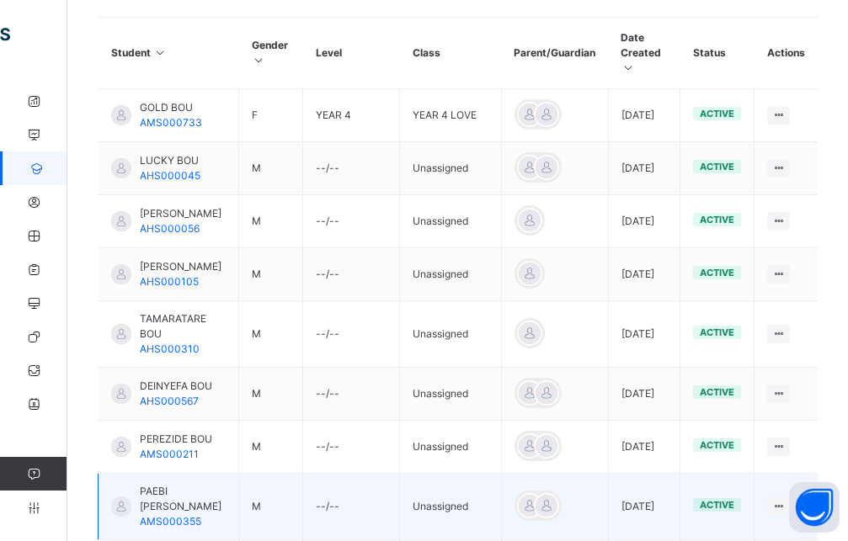
scroll to position [515, 0]
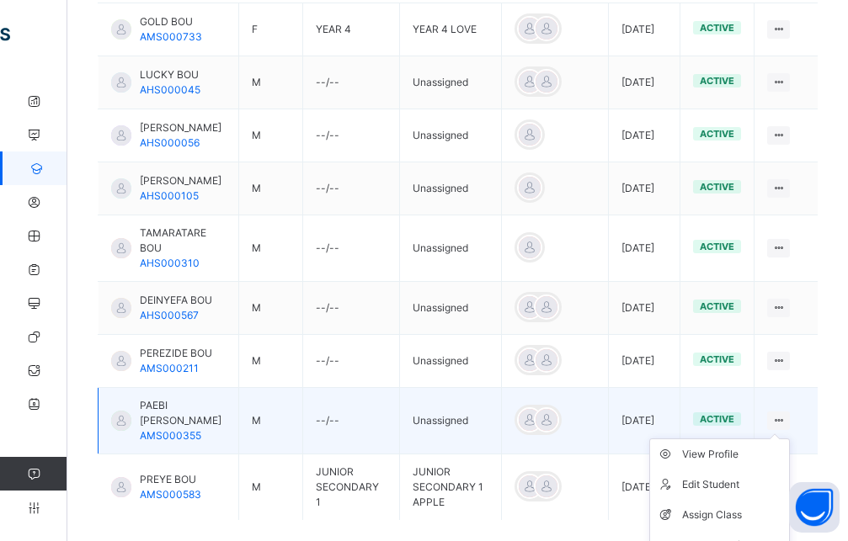
click at [786, 414] on icon at bounding box center [778, 420] width 14 height 13
click at [729, 507] on div "Assign Class" at bounding box center [732, 515] width 100 height 17
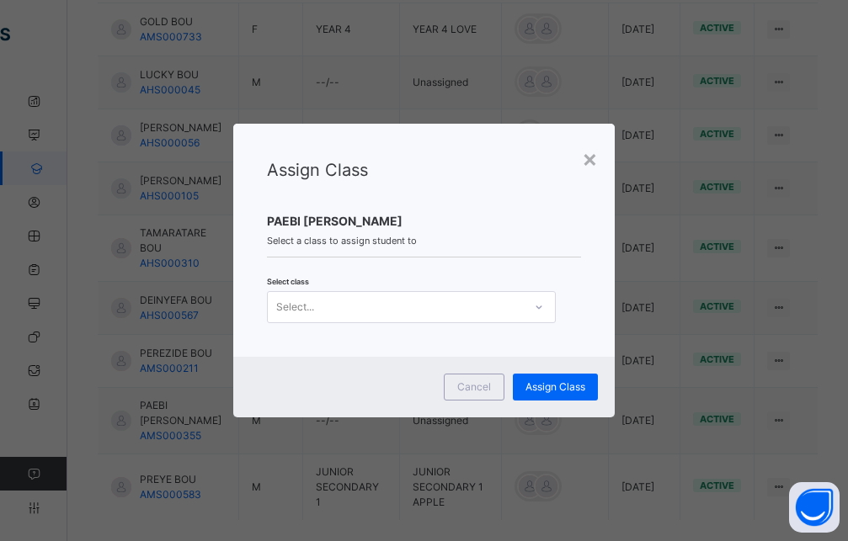
click at [450, 313] on div "Select..." at bounding box center [395, 307] width 255 height 26
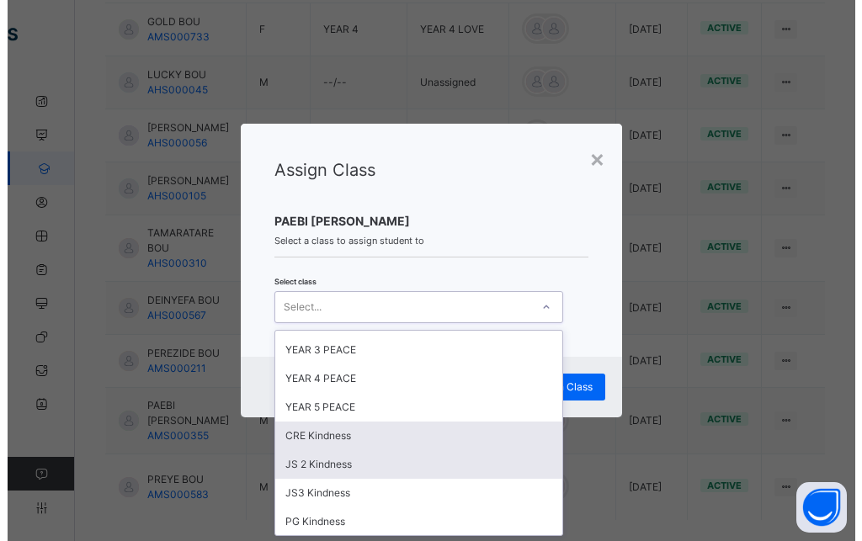
scroll to position [758, 0]
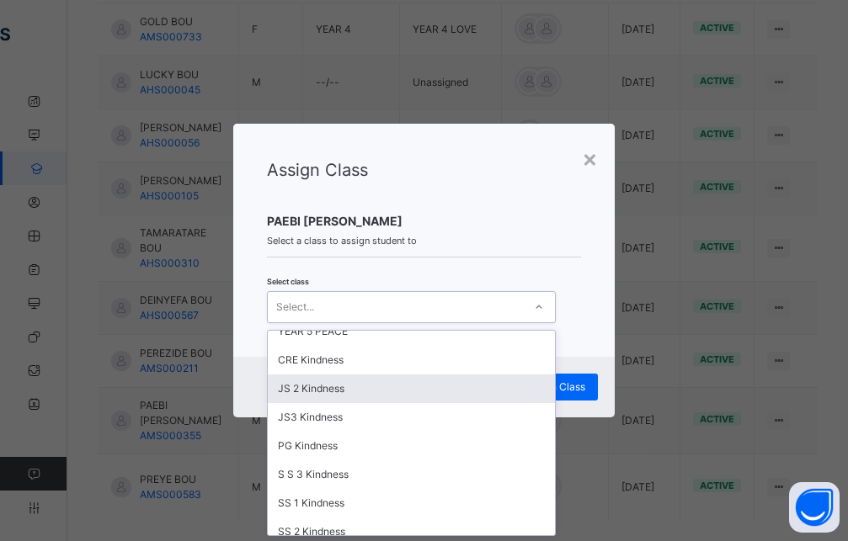
click at [325, 384] on div "JS 2 Kindness" at bounding box center [411, 389] width 287 height 29
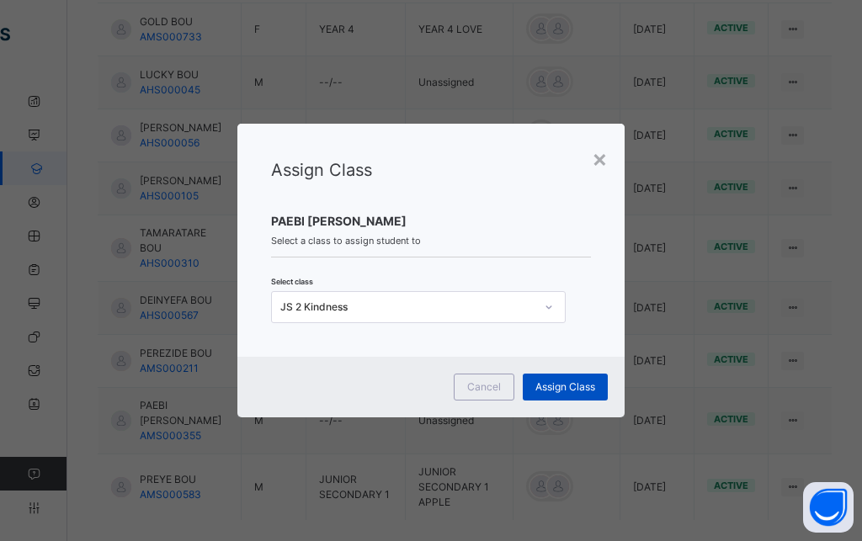
click at [558, 383] on span "Assign Class" at bounding box center [565, 387] width 60 height 15
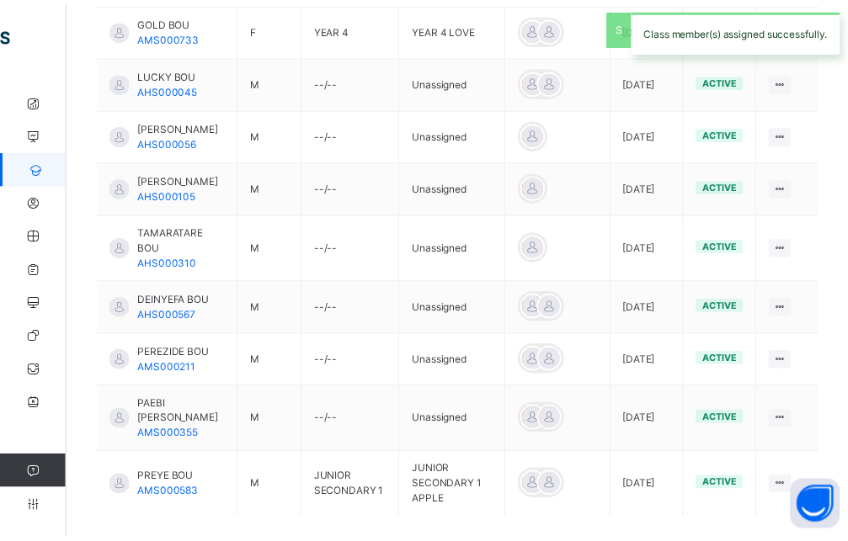
scroll to position [218, 0]
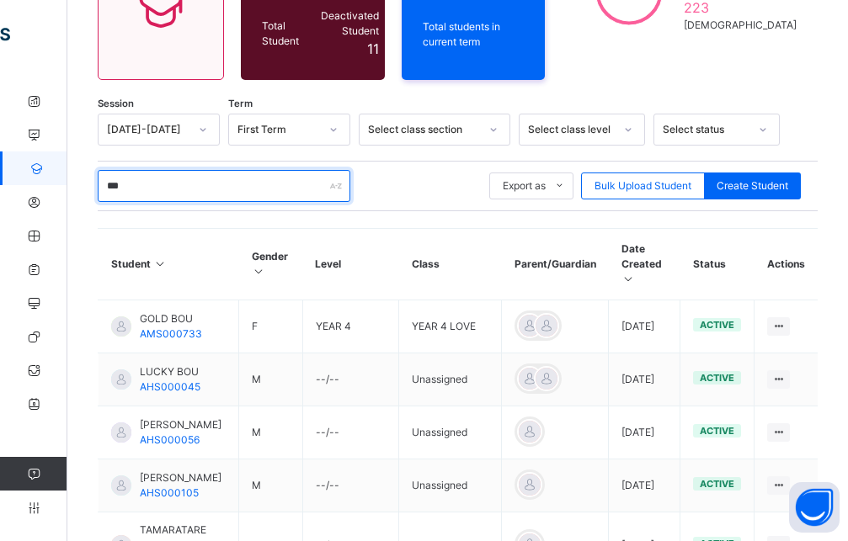
drag, startPoint x: 181, startPoint y: 174, endPoint x: 89, endPoint y: 166, distance: 92.2
click at [98, 170] on input "***" at bounding box center [224, 186] width 253 height 32
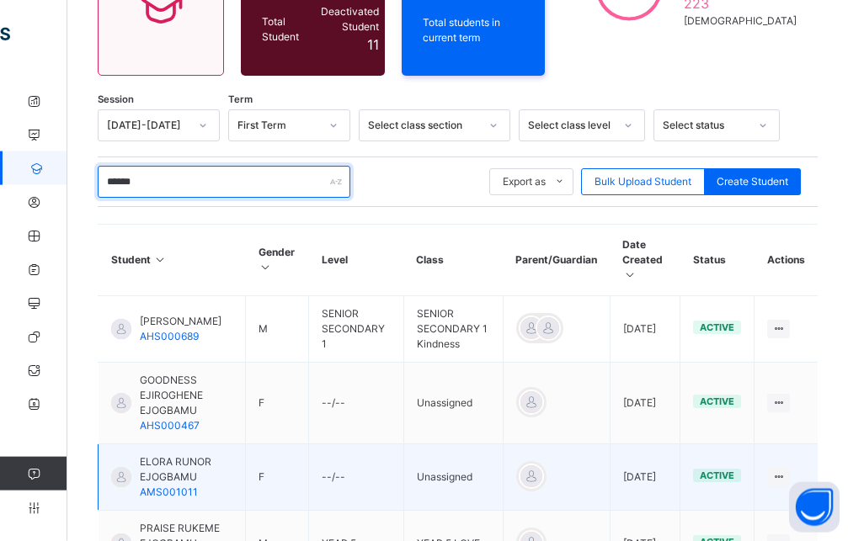
scroll to position [304, 0]
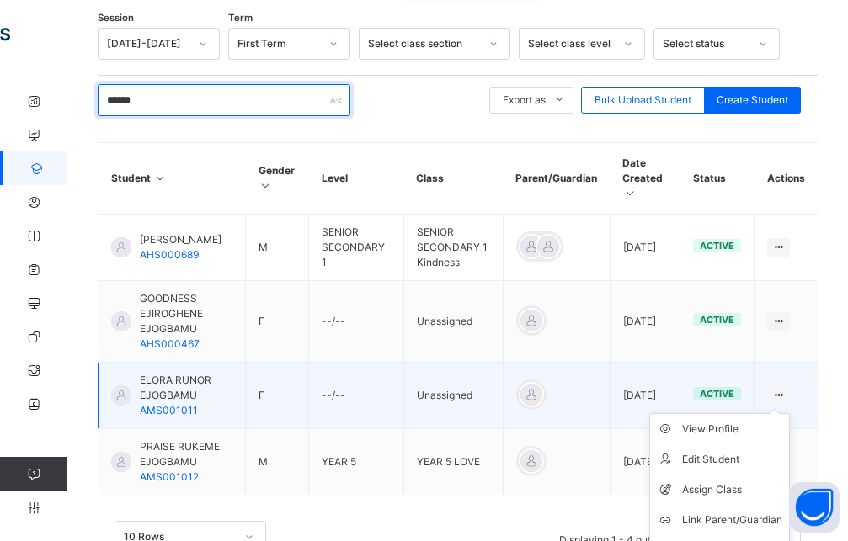
type input "******"
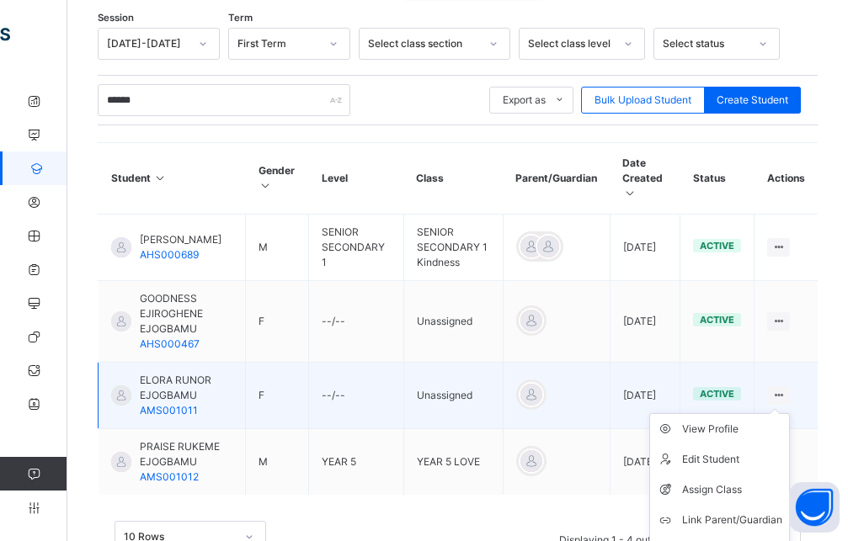
click at [786, 389] on icon at bounding box center [778, 395] width 14 height 13
click at [737, 482] on div "Assign Class" at bounding box center [732, 490] width 100 height 17
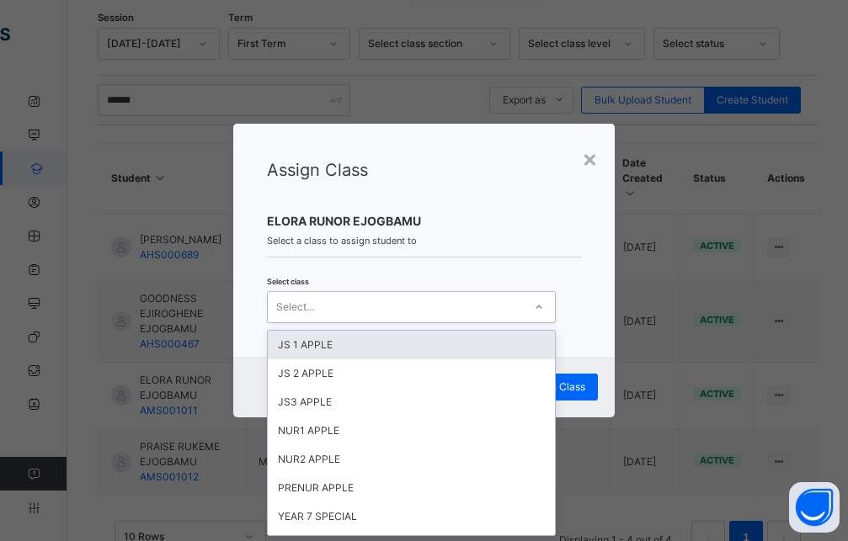
click at [487, 307] on div "Select..." at bounding box center [395, 307] width 255 height 26
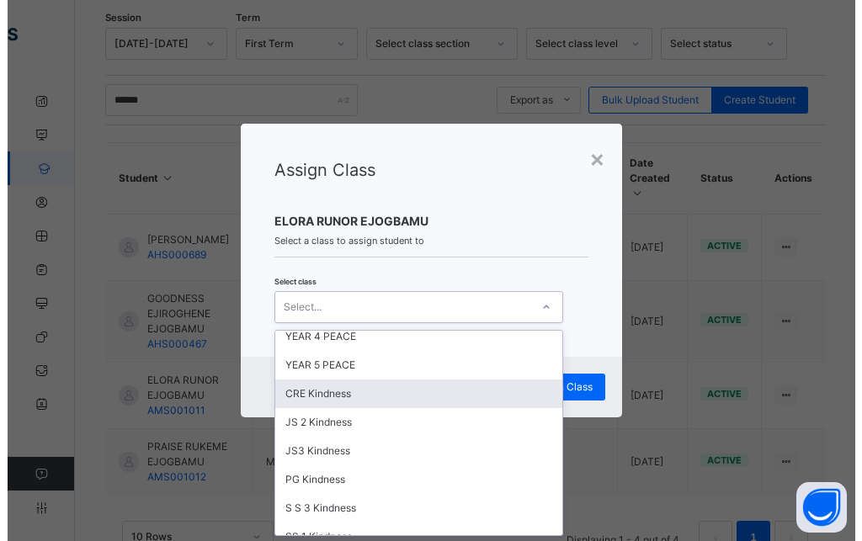
scroll to position [758, 0]
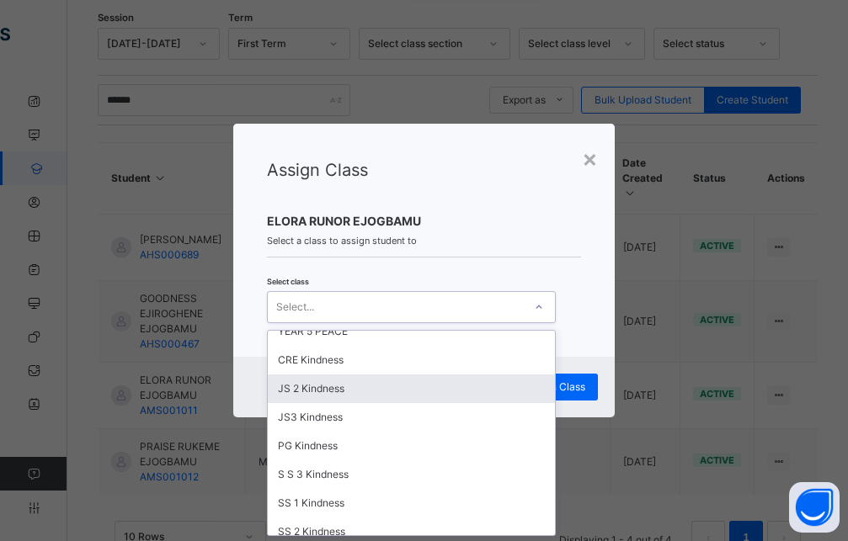
click at [299, 392] on div "JS 2 Kindness" at bounding box center [411, 389] width 287 height 29
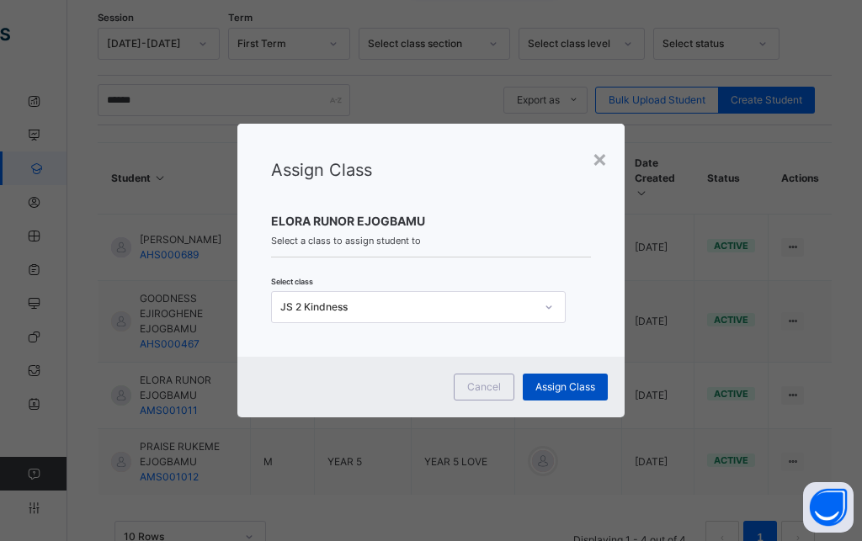
click at [579, 387] on span "Assign Class" at bounding box center [565, 387] width 60 height 15
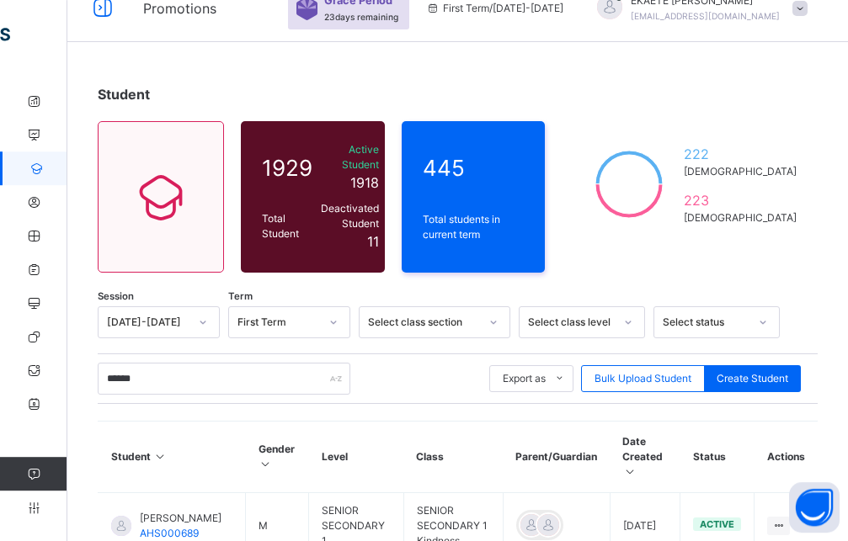
scroll to position [0, 0]
